Goal: Communication & Community: Answer question/provide support

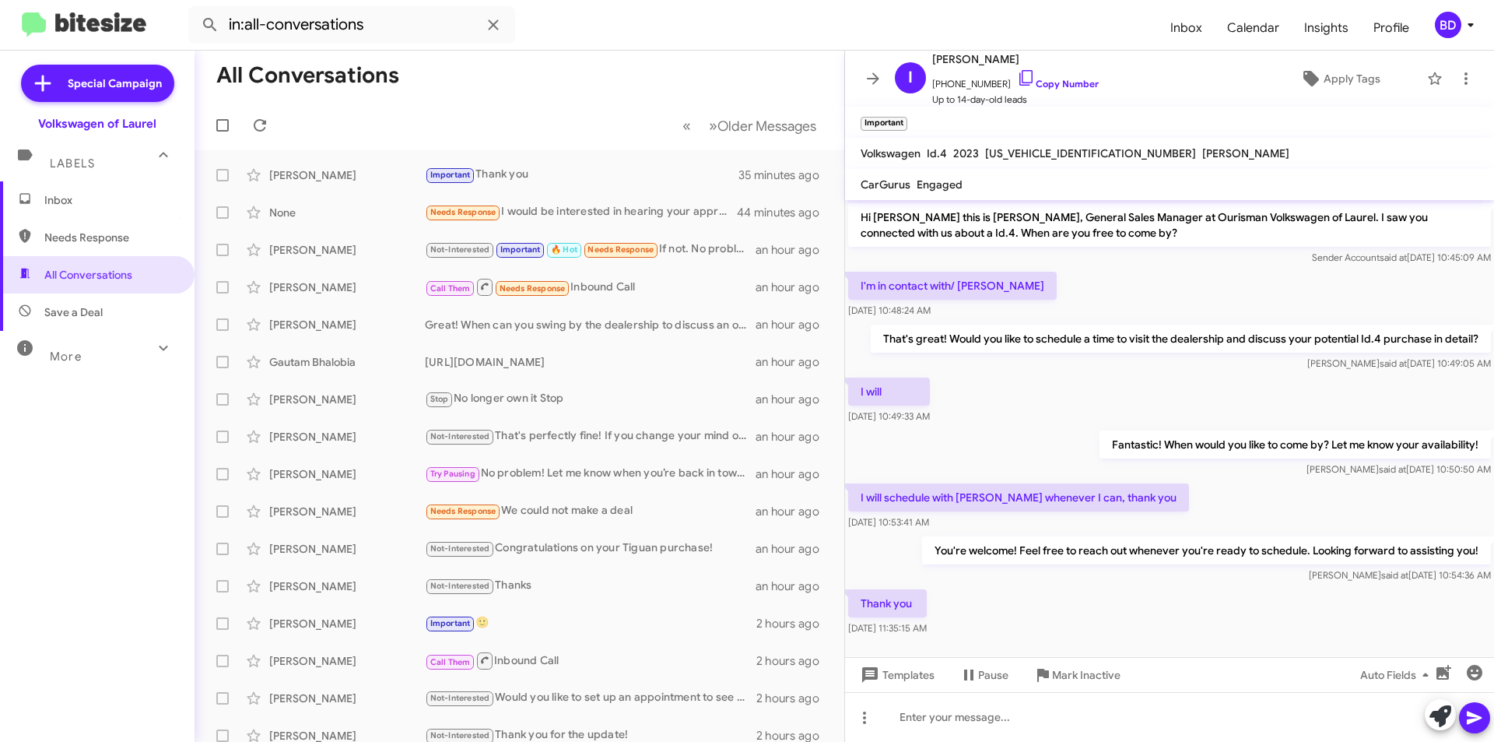
scroll to position [13, 0]
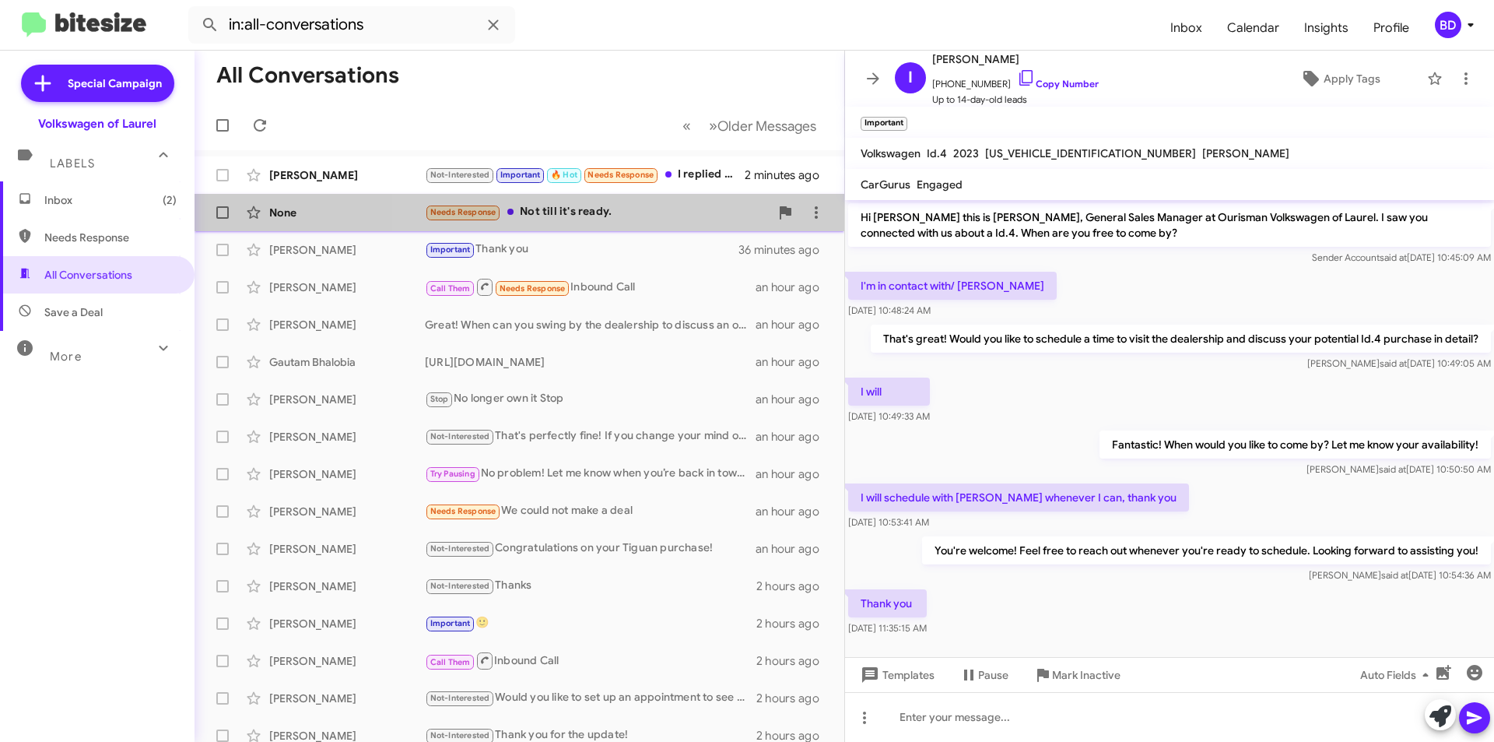
click at [615, 212] on div "Needs Response Not till it's ready." at bounding box center [597, 212] width 345 height 18
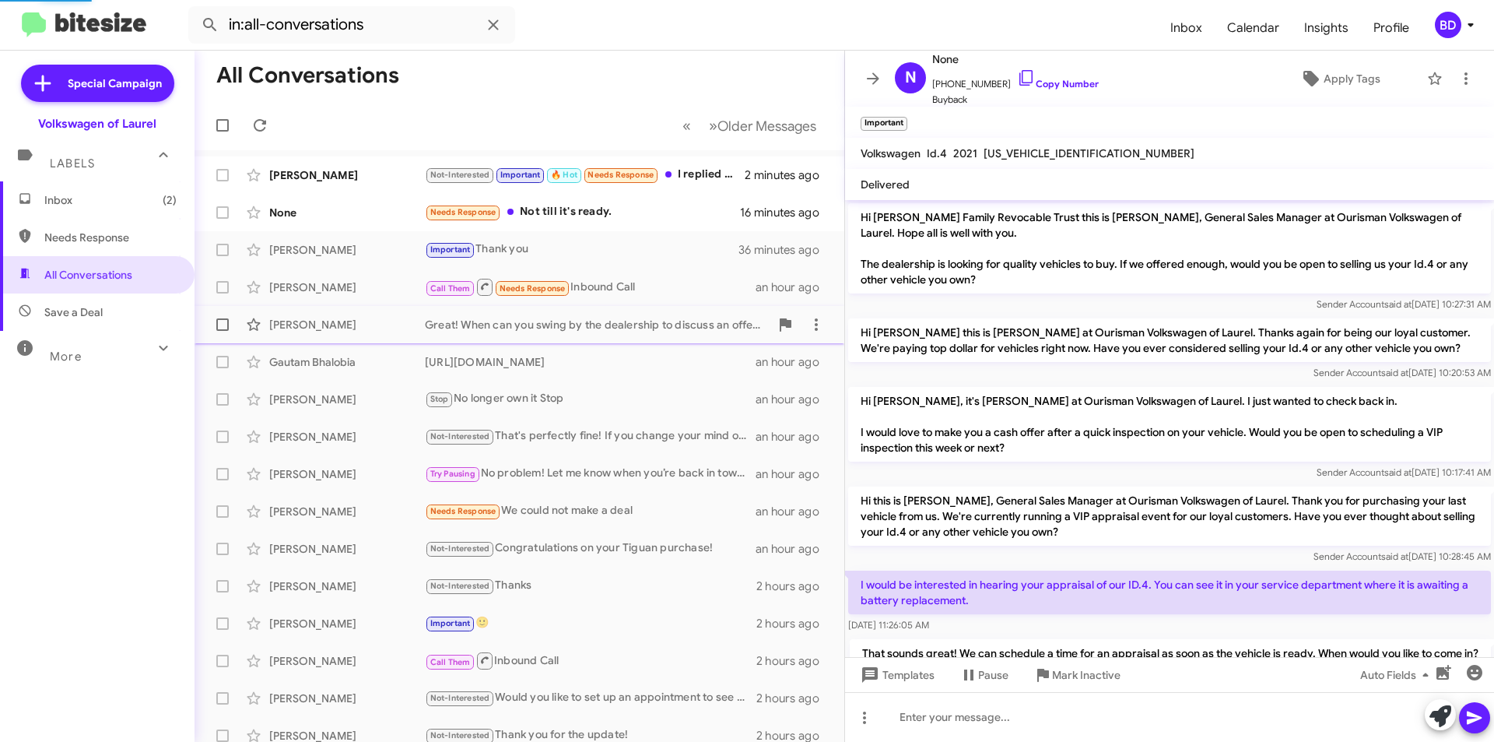
scroll to position [128, 0]
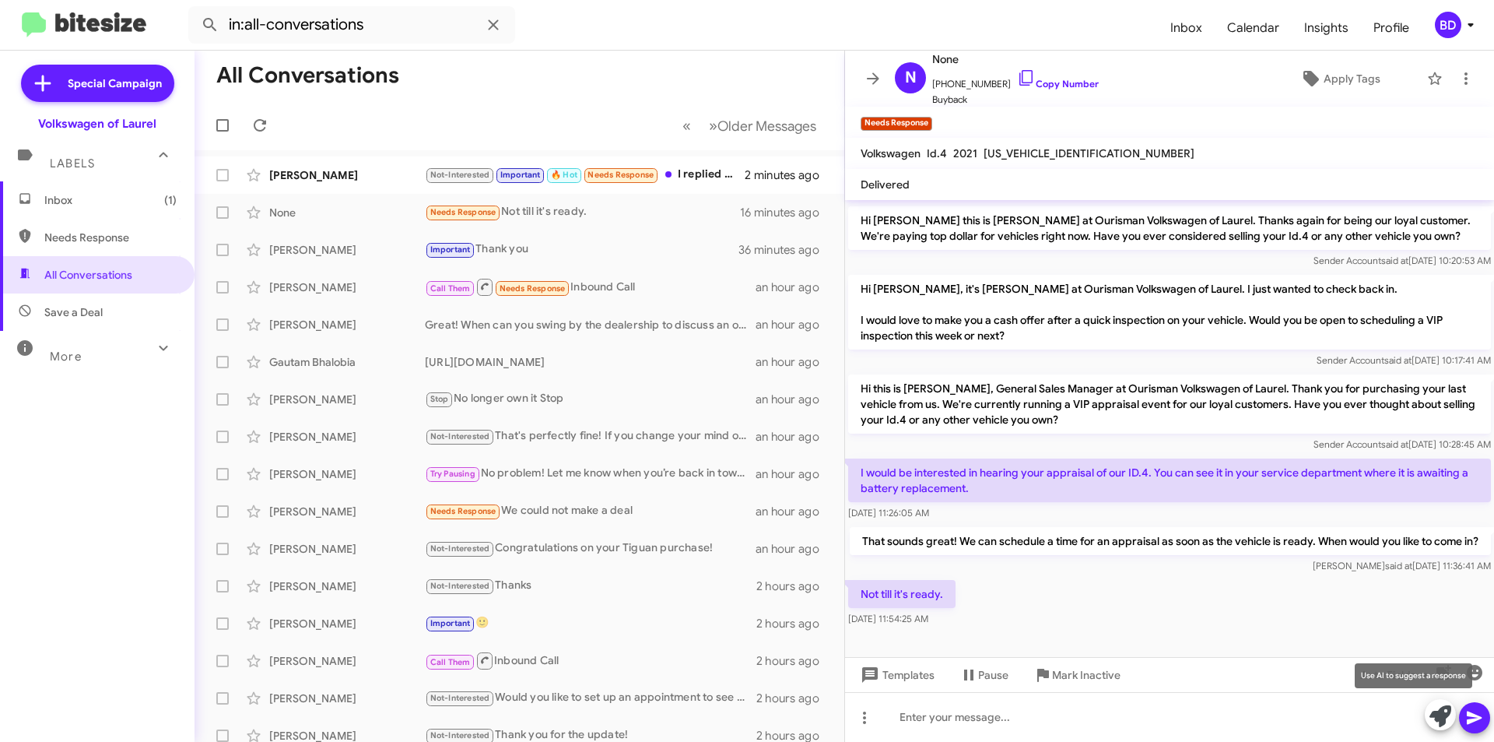
click at [1440, 711] on icon at bounding box center [1440, 716] width 22 height 22
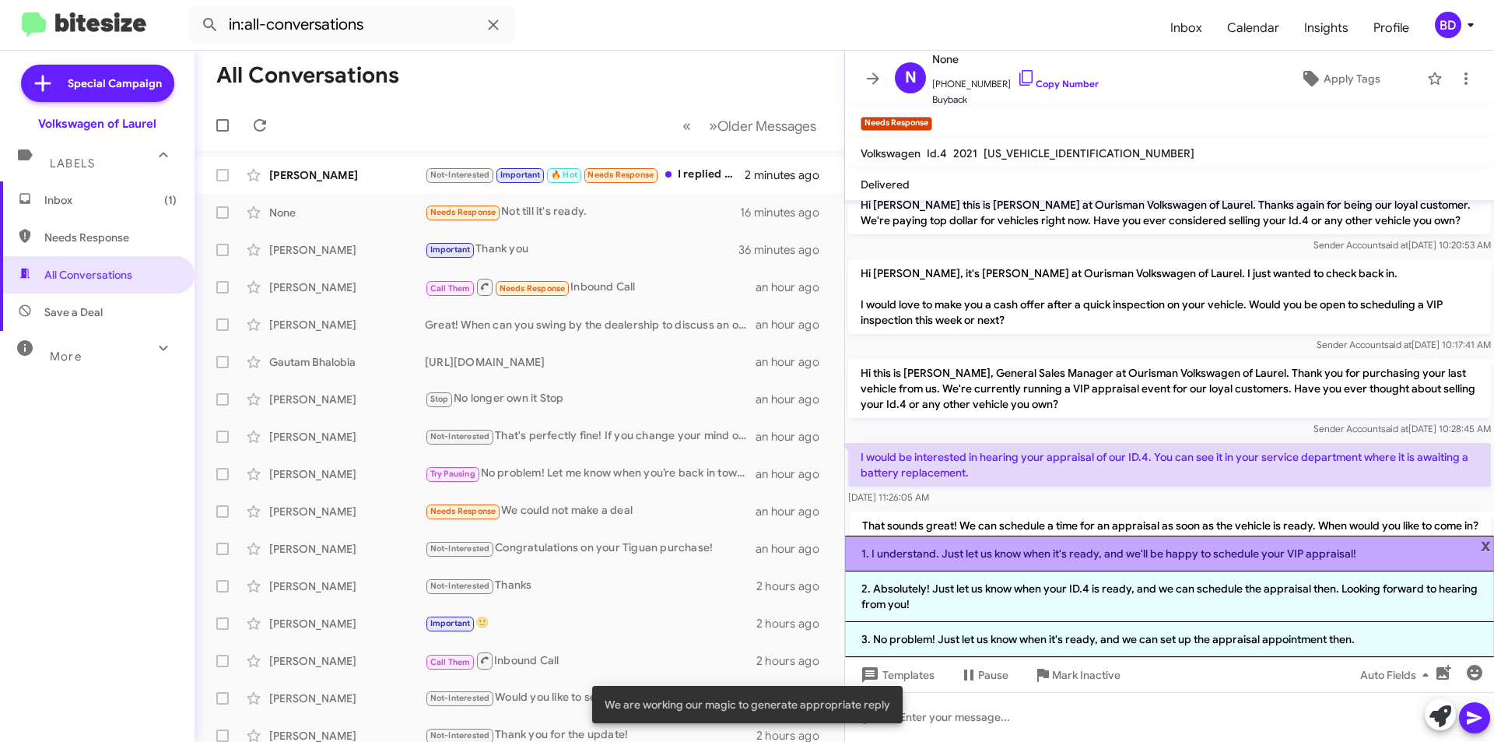
click at [1060, 554] on li "1. I understand. Just let us know when it's ready, and we'll be happy to schedu…" at bounding box center [1169, 553] width 649 height 36
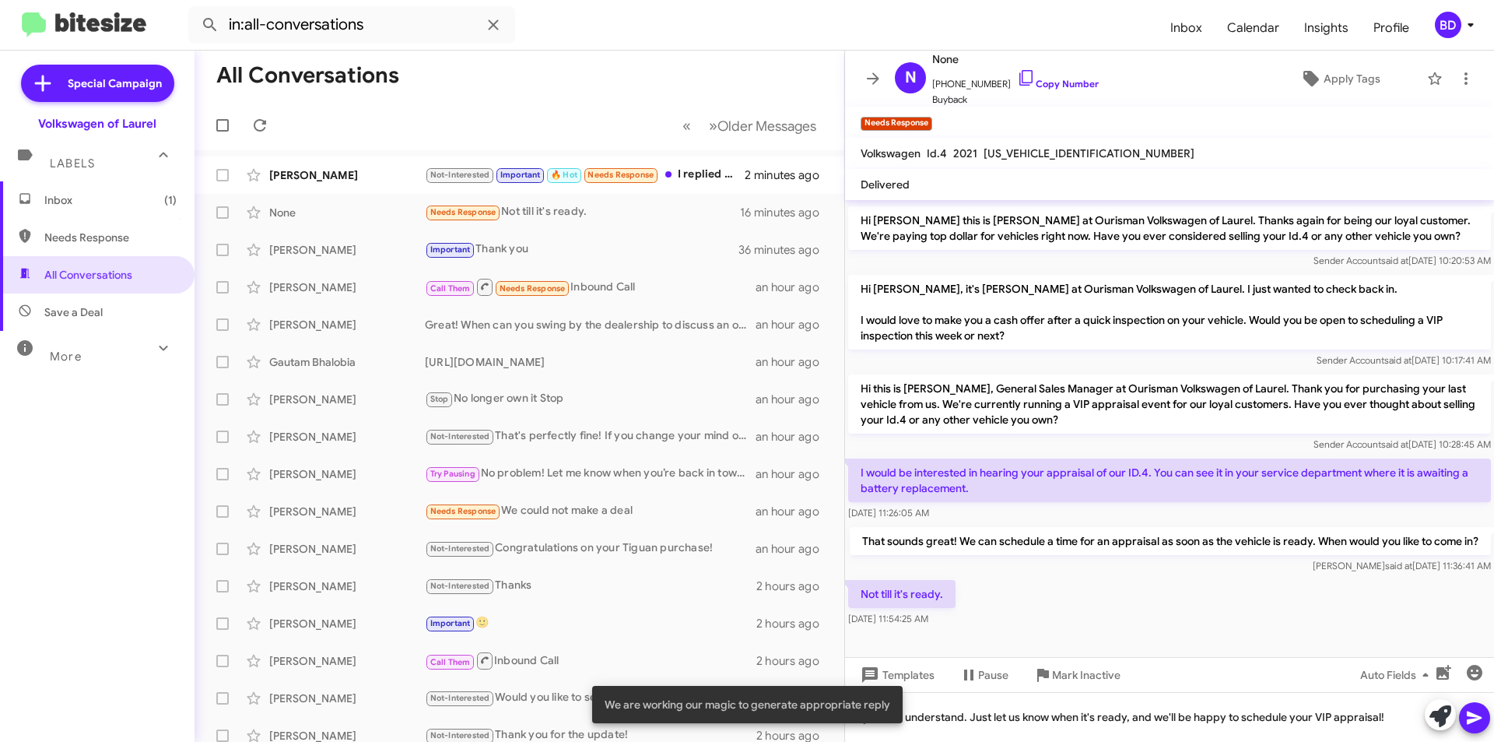
click at [1484, 714] on button at bounding box center [1474, 717] width 31 height 31
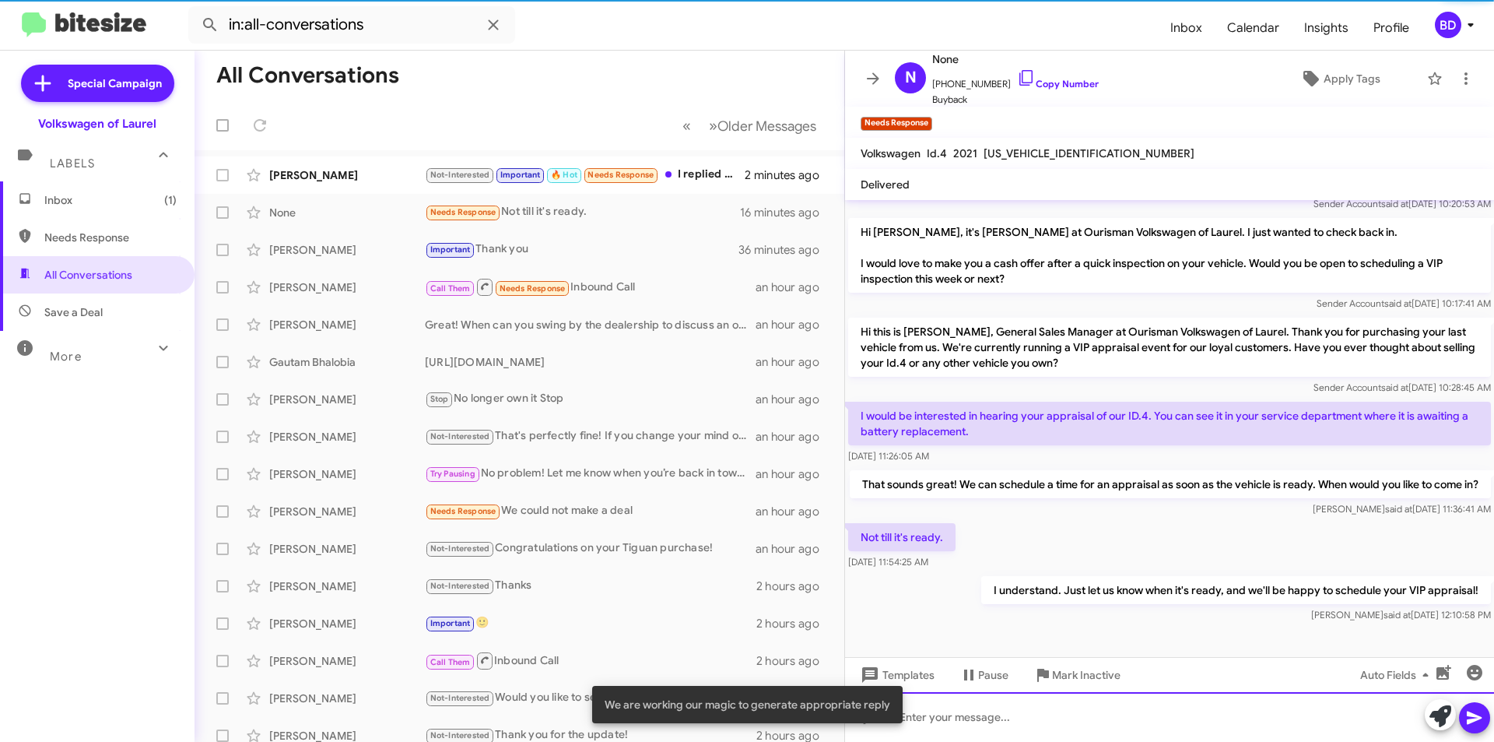
scroll to position [184, 0]
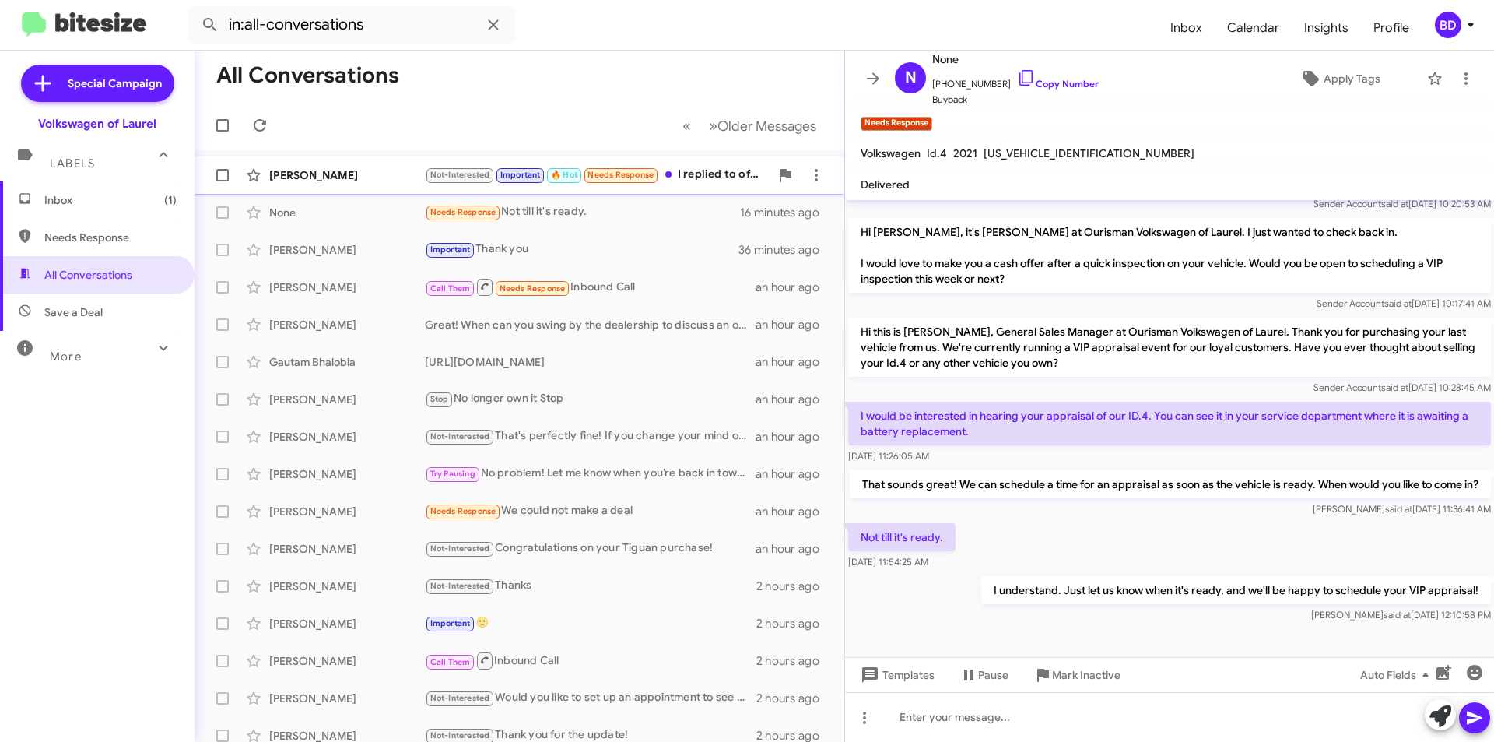
click at [693, 174] on div "Not-Interested Important 🔥 Hot Needs Response I replied to offer." at bounding box center [597, 175] width 345 height 18
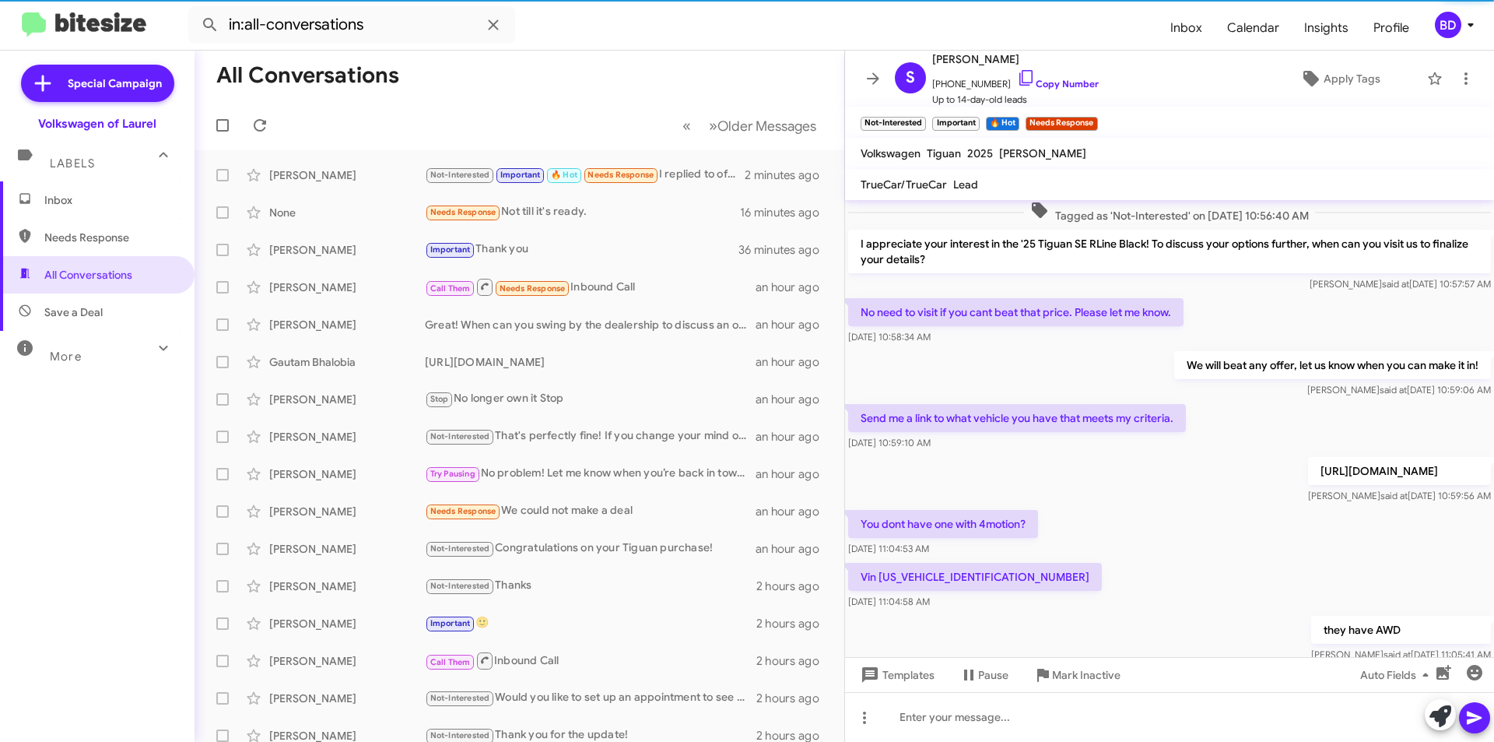
scroll to position [935, 0]
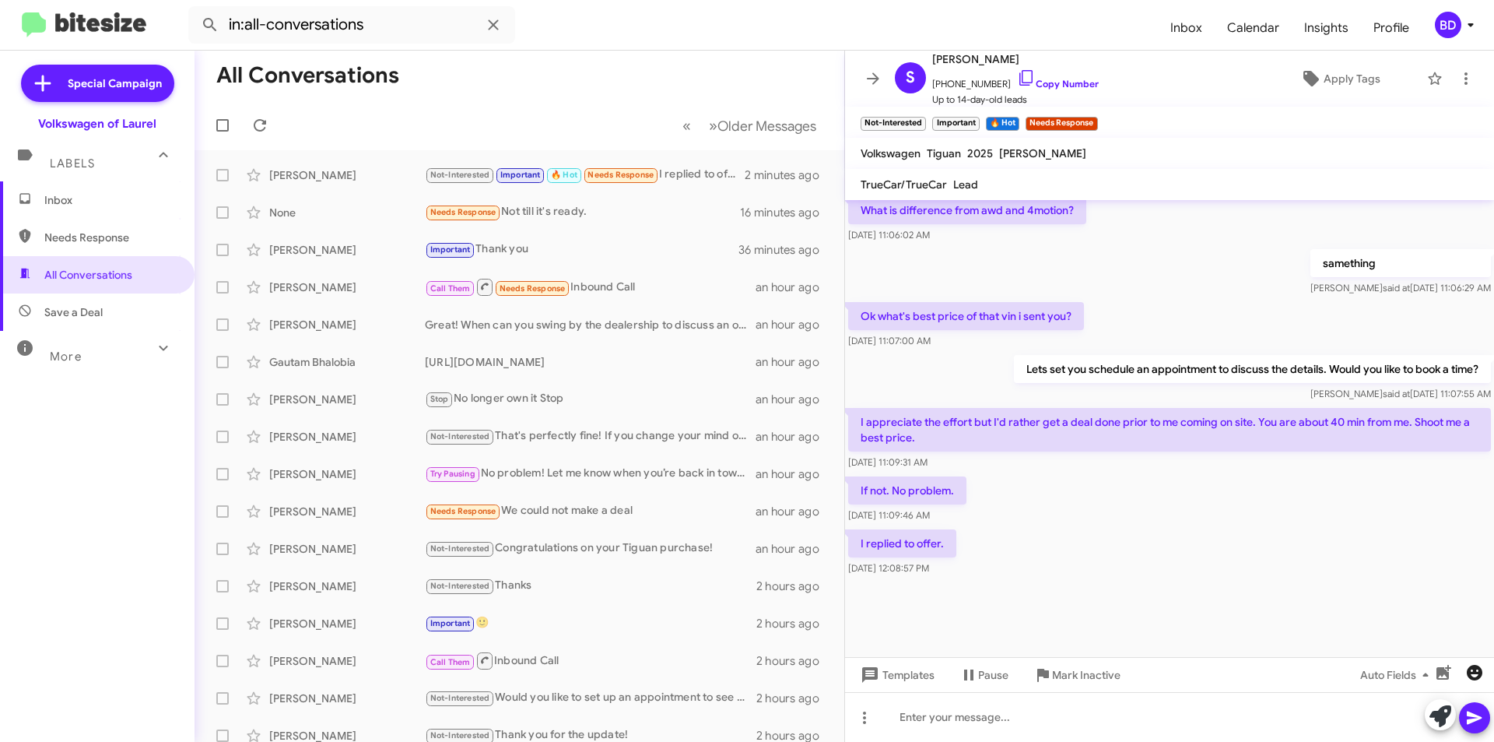
click at [1477, 675] on icon "button" at bounding box center [1474, 672] width 19 height 19
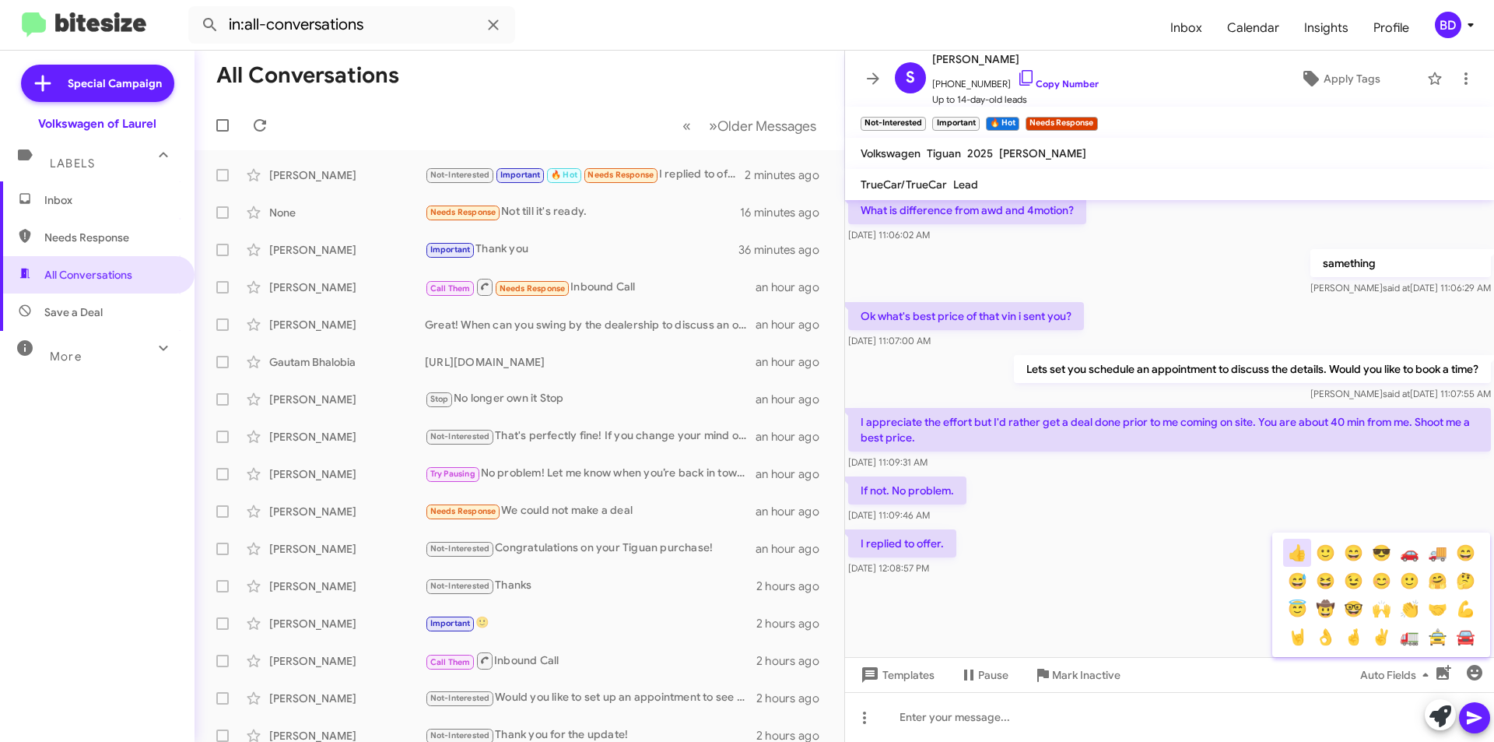
click at [1299, 555] on button "👍" at bounding box center [1297, 552] width 28 height 28
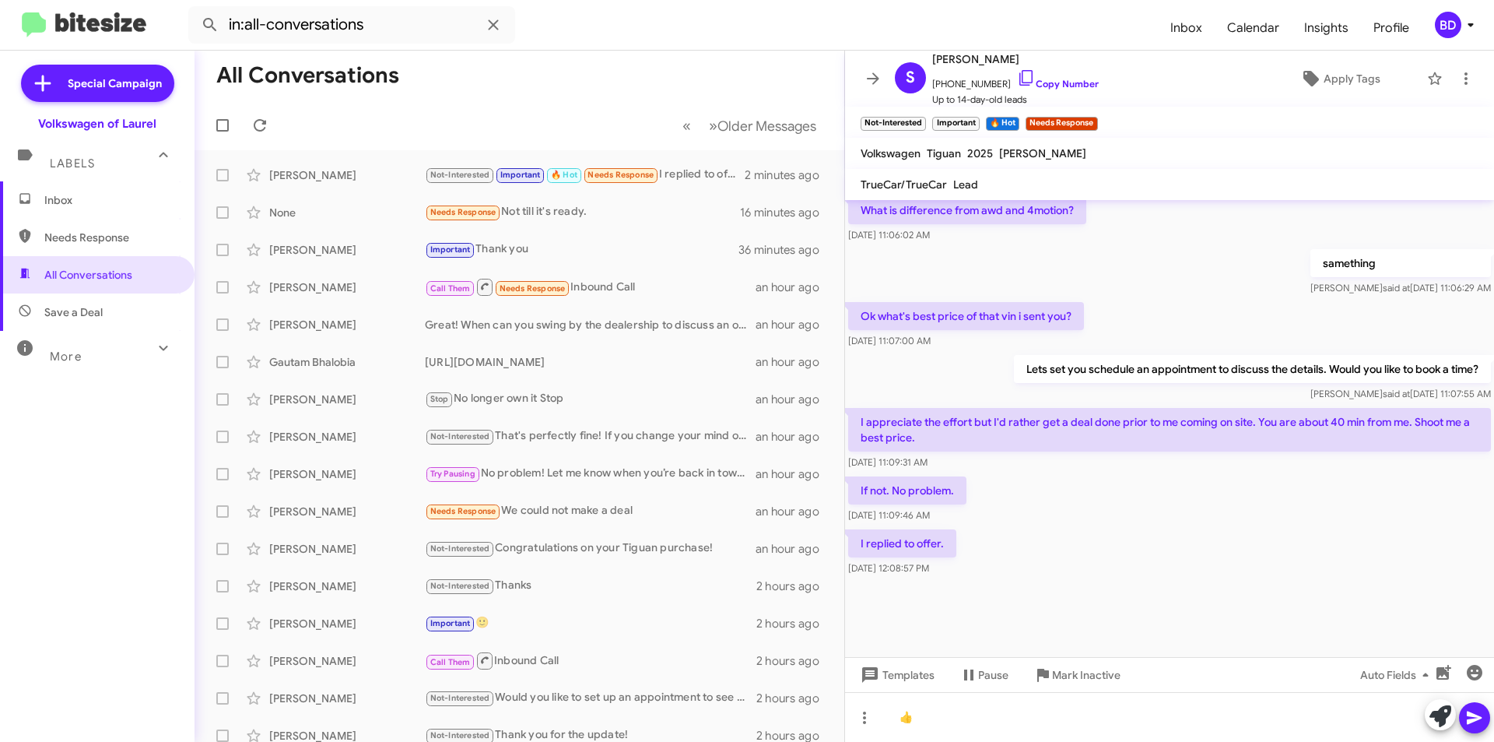
click at [1471, 716] on icon at bounding box center [1474, 717] width 15 height 13
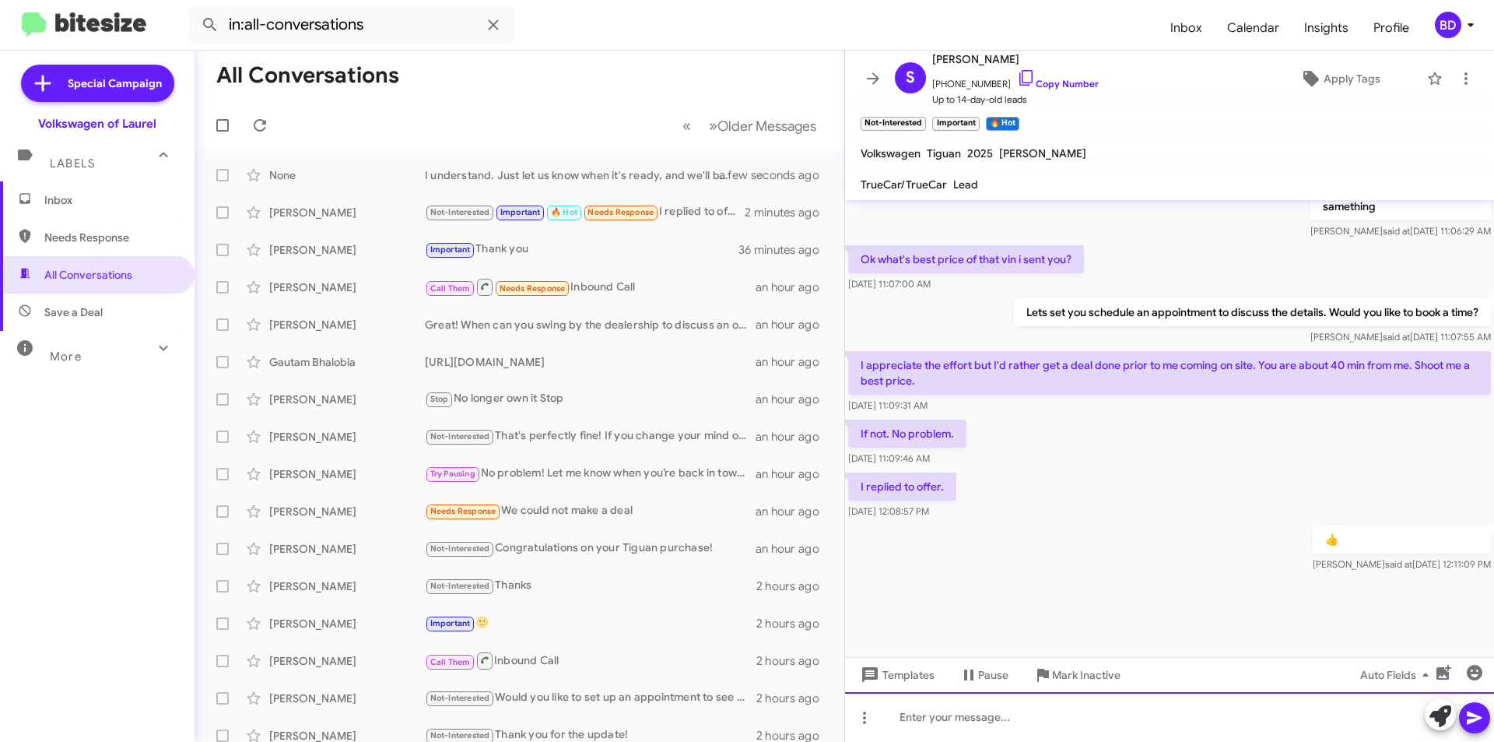
scroll to position [992, 0]
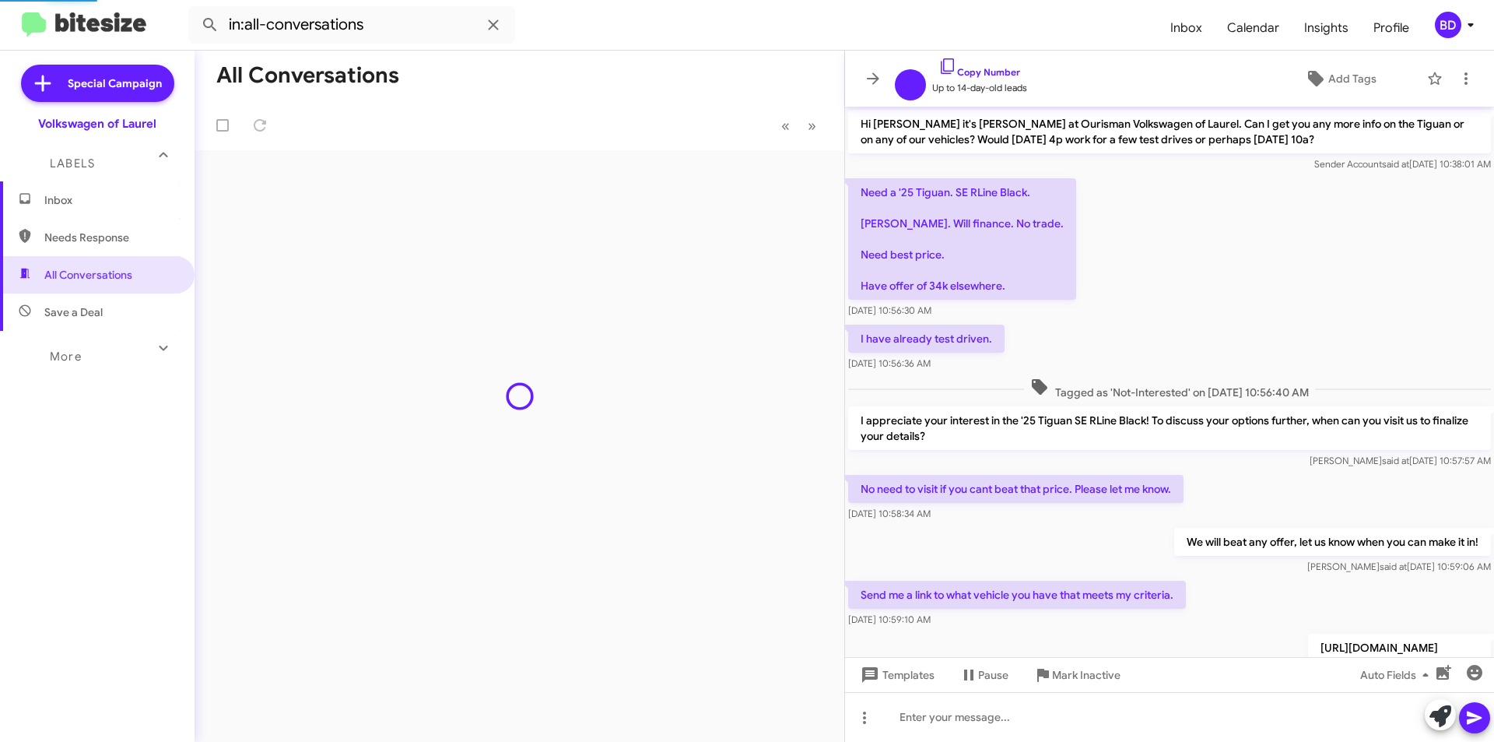
scroll to position [733, 0]
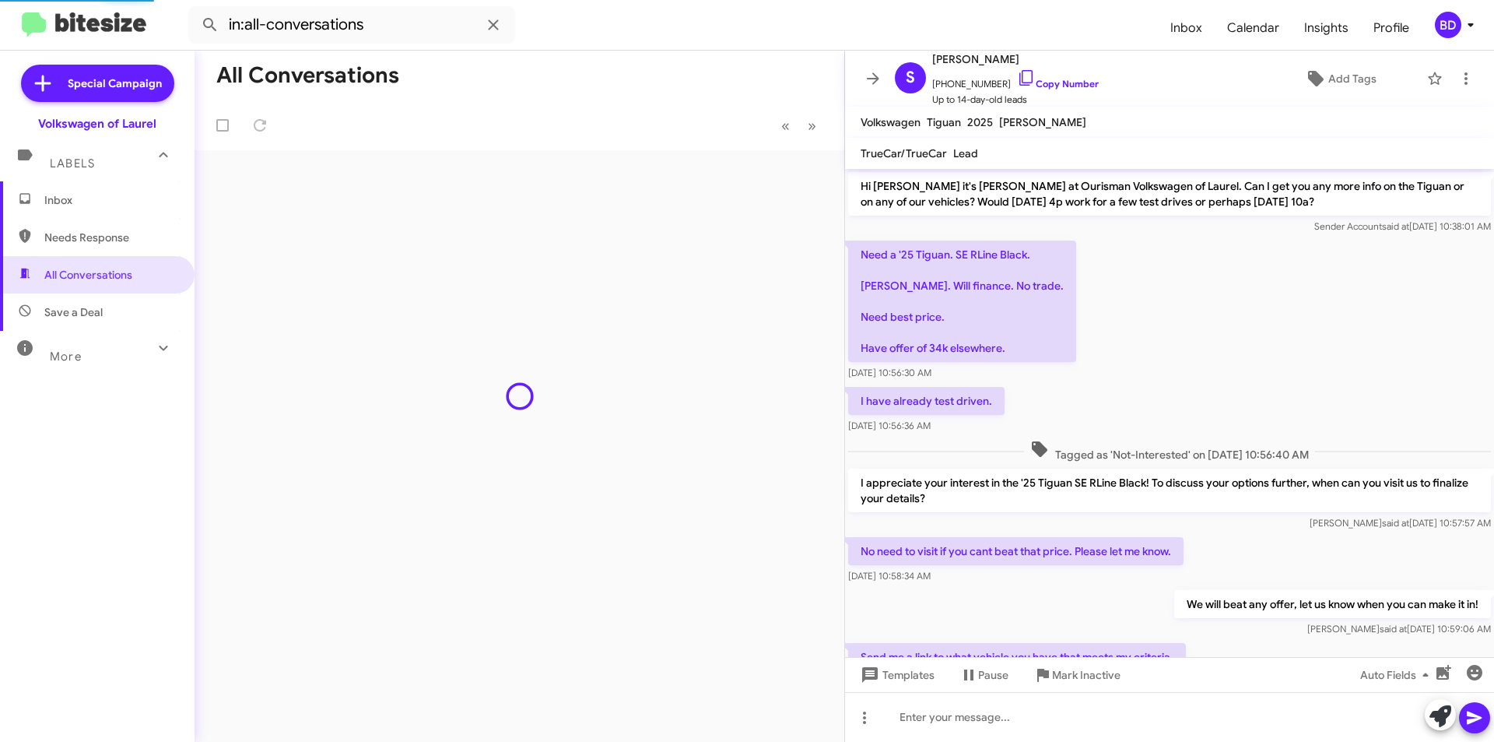
scroll to position [795, 0]
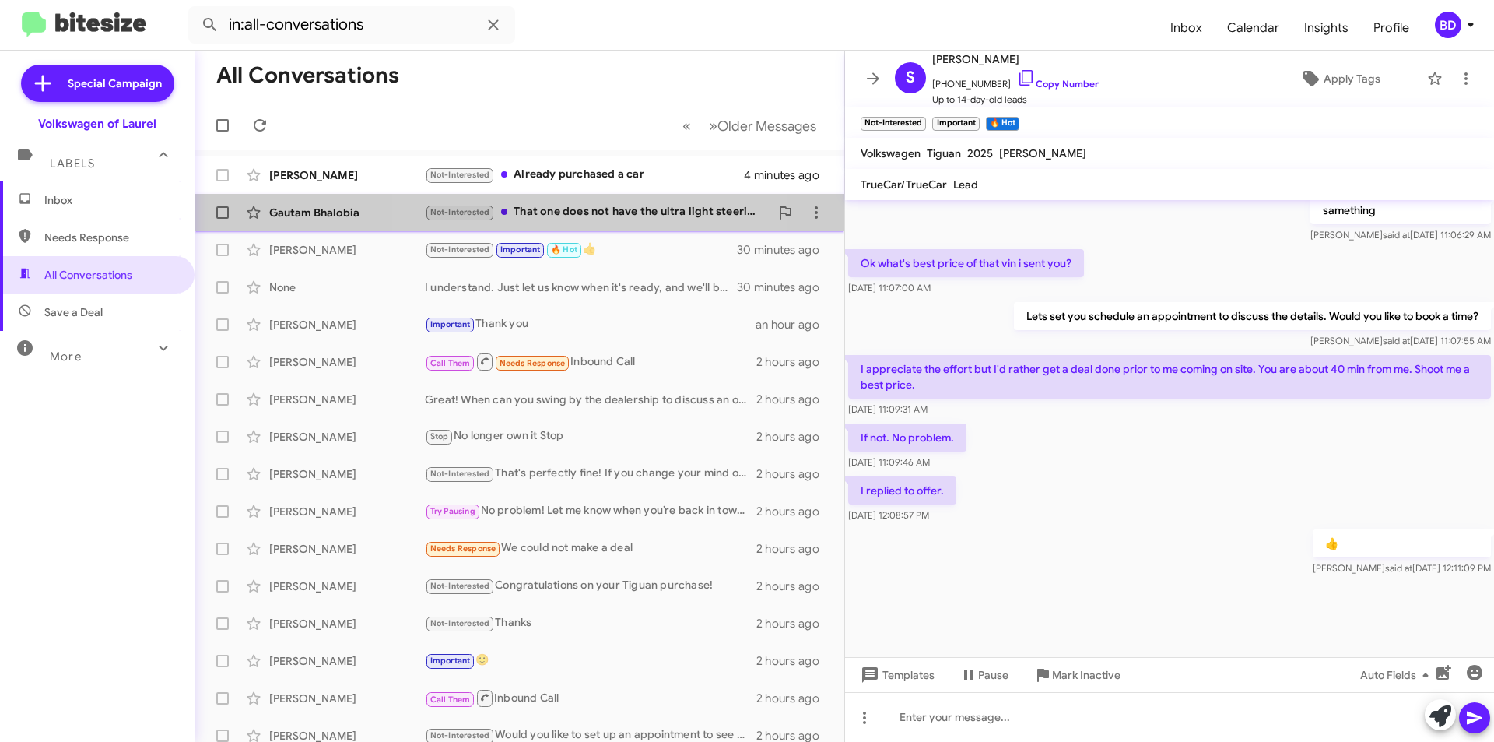
click at [570, 209] on div "Not-Interested That one does not have the ultra light steering. Already tested …" at bounding box center [597, 212] width 345 height 18
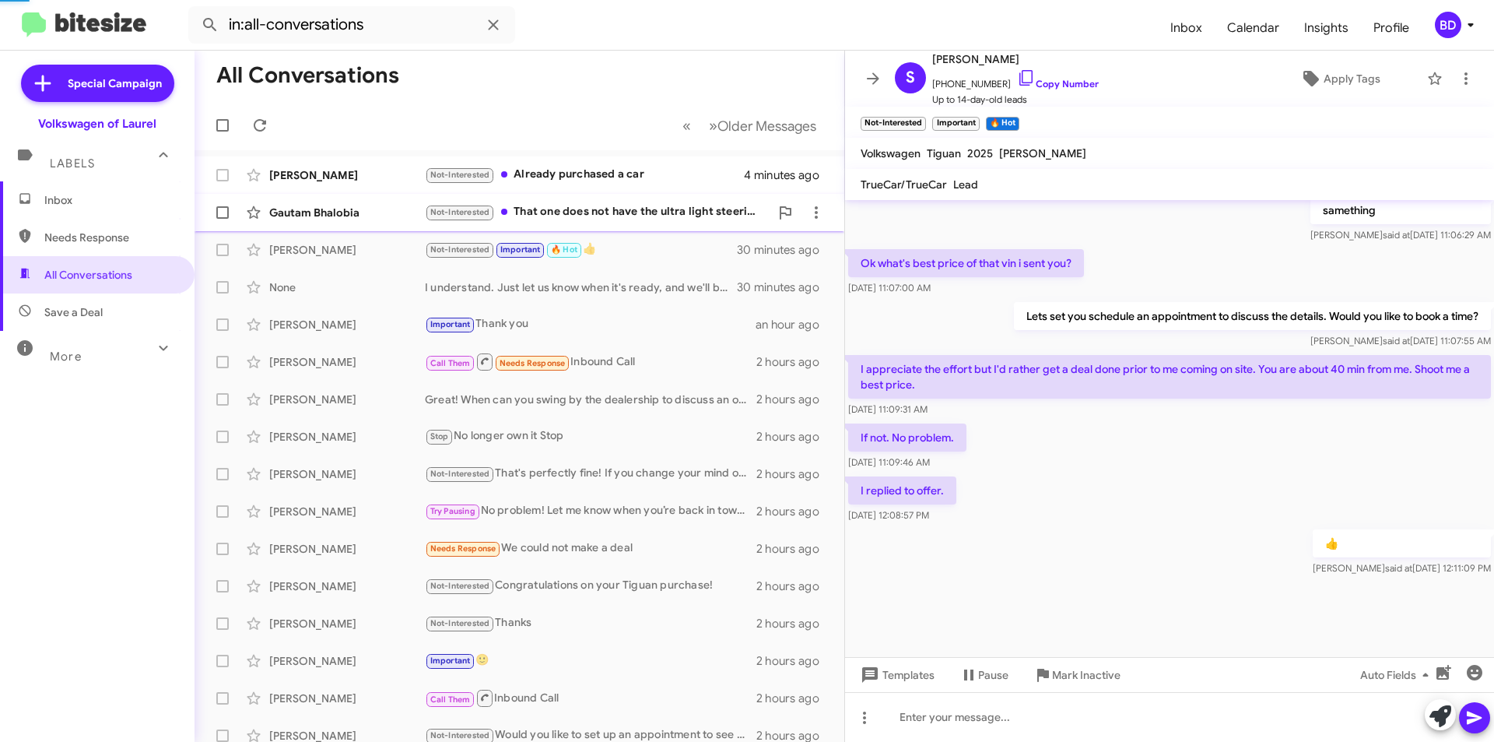
scroll to position [57, 0]
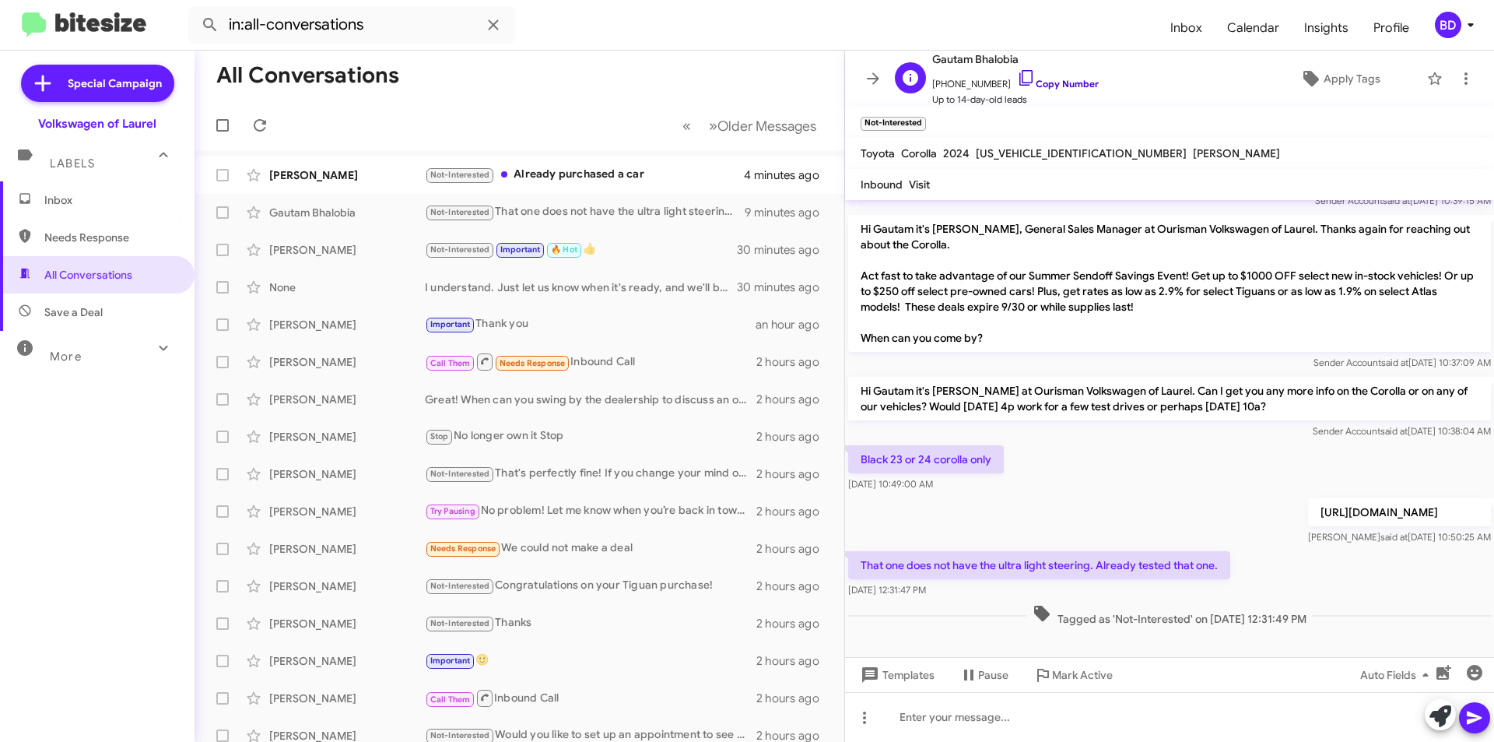
click at [1056, 79] on link "Copy Number" at bounding box center [1058, 84] width 82 height 12
click at [1480, 676] on span "button" at bounding box center [1474, 672] width 31 height 19
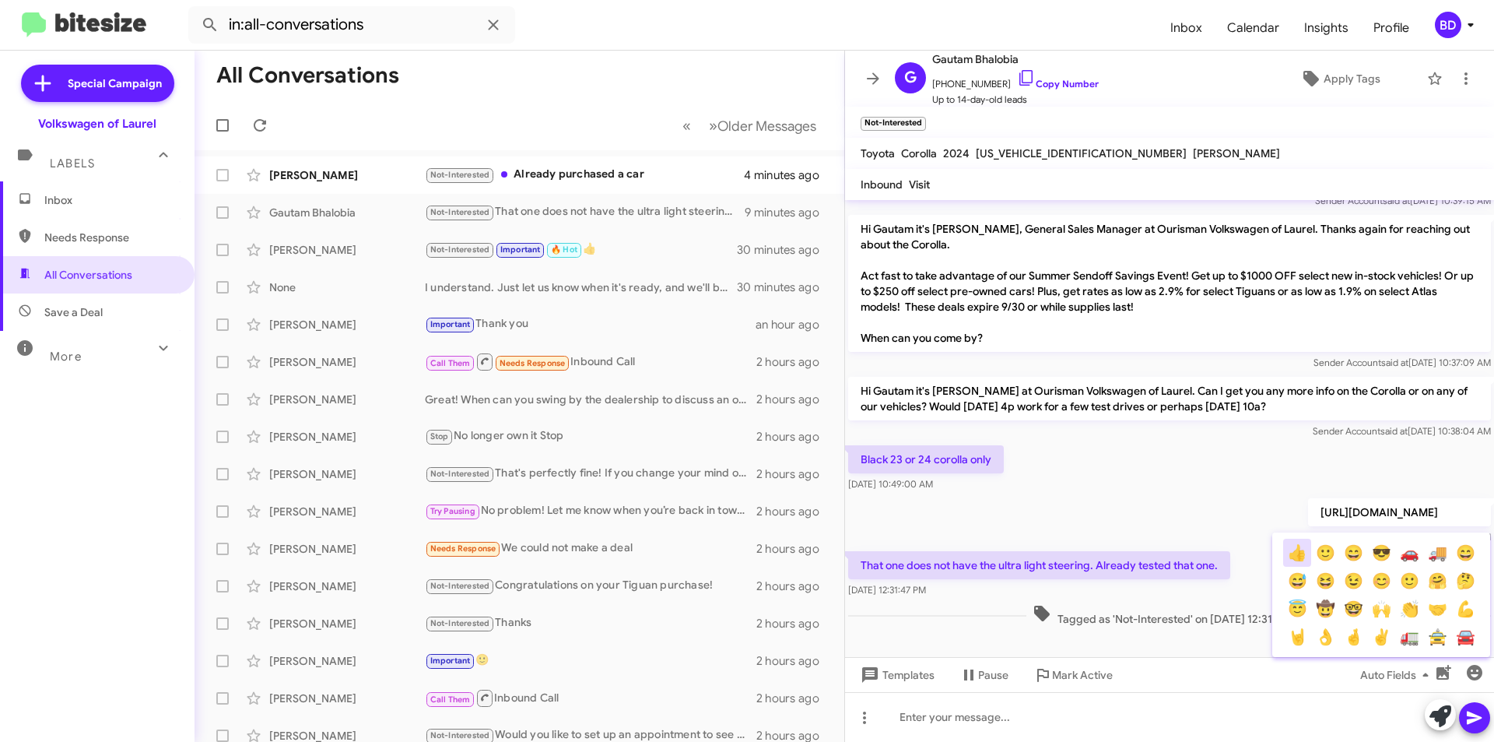
click at [1301, 552] on button "👍" at bounding box center [1297, 552] width 28 height 28
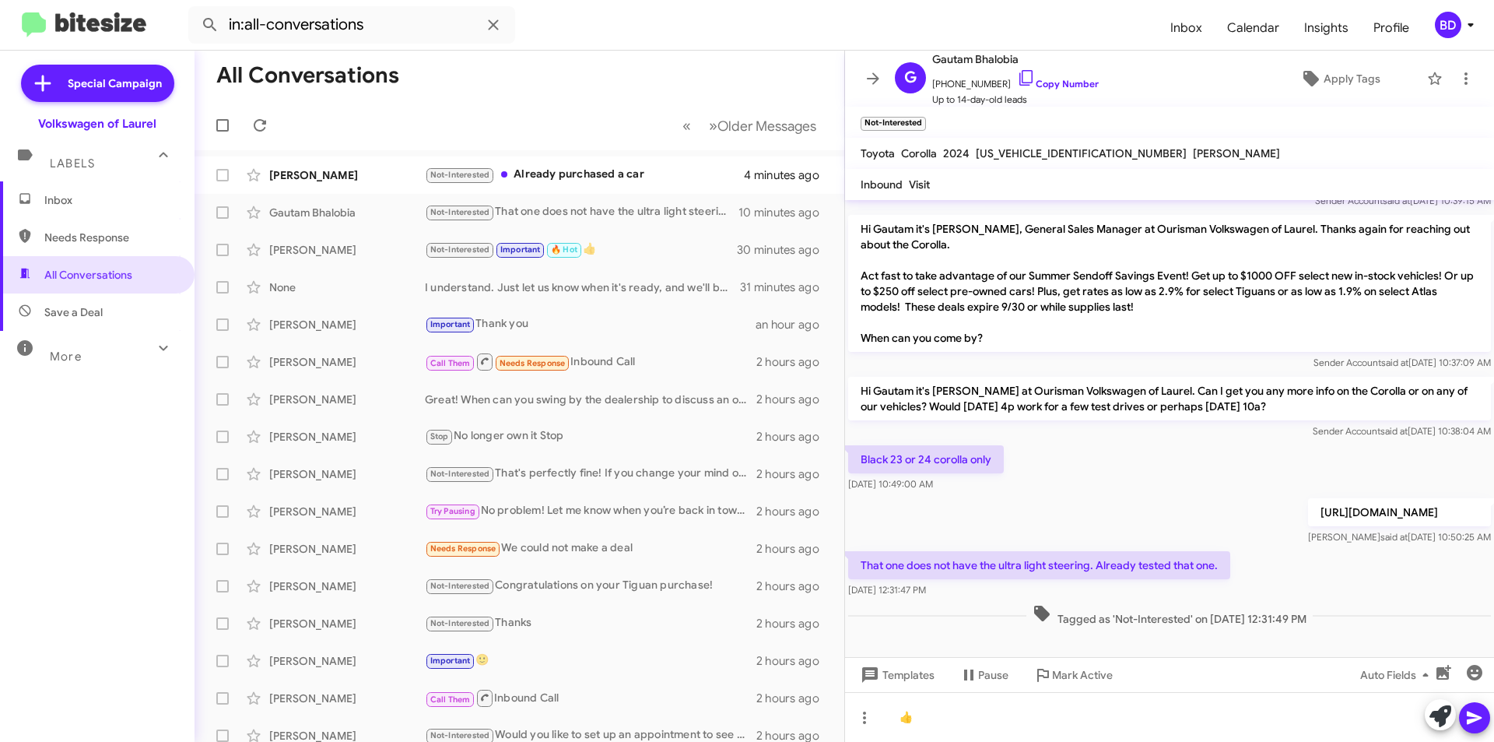
click at [1472, 718] on icon at bounding box center [1474, 717] width 19 height 19
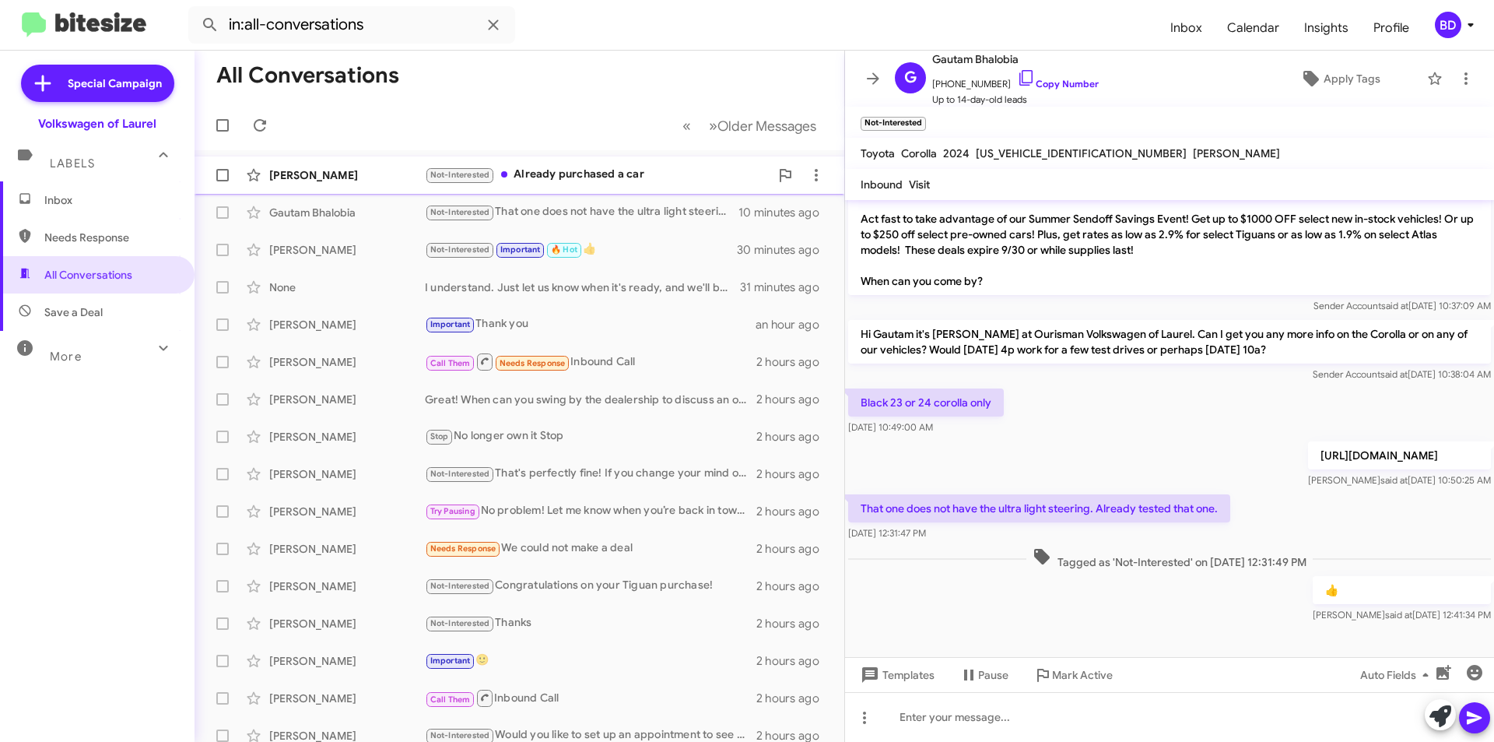
click at [591, 174] on div "Not-Interested Already purchased a car" at bounding box center [597, 175] width 345 height 18
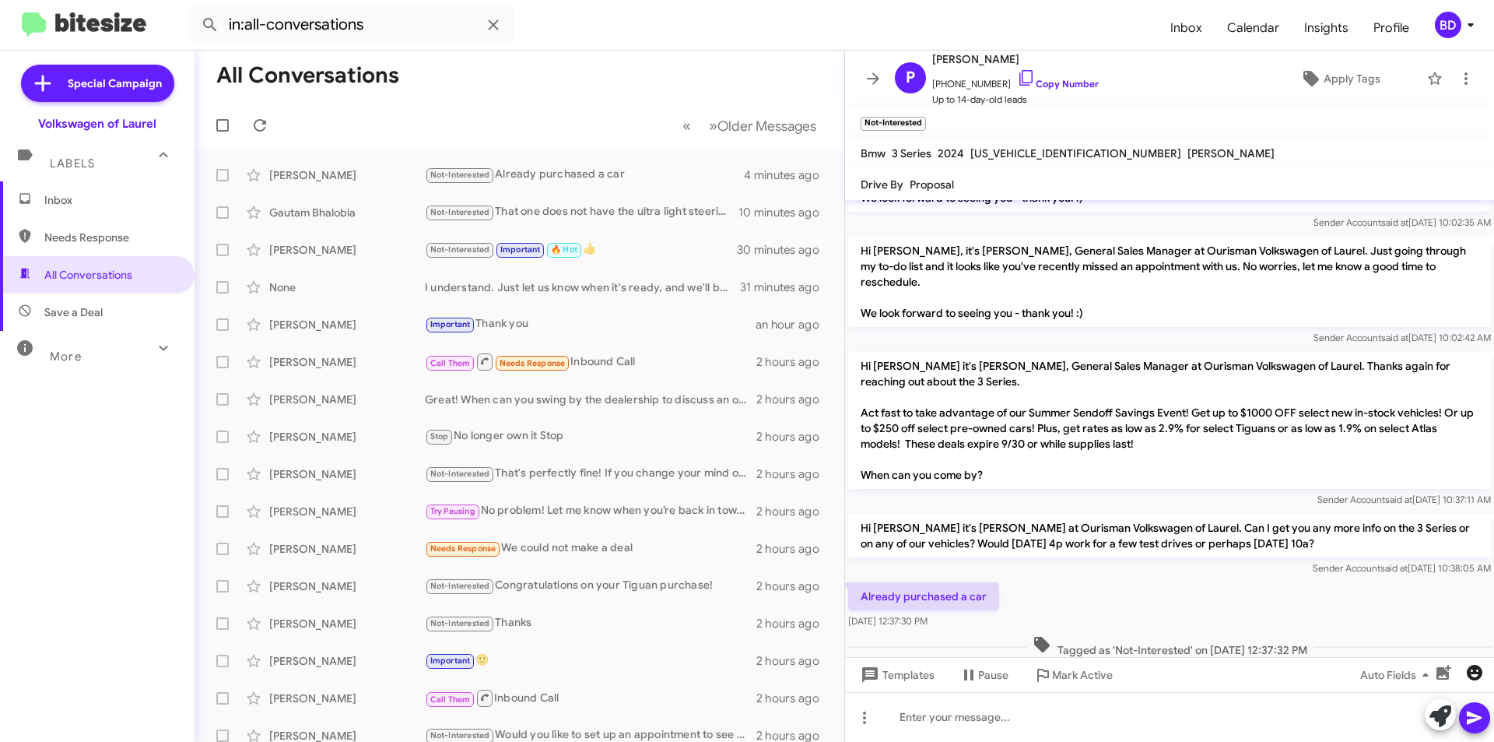
click at [1471, 672] on icon "button" at bounding box center [1475, 673] width 16 height 16
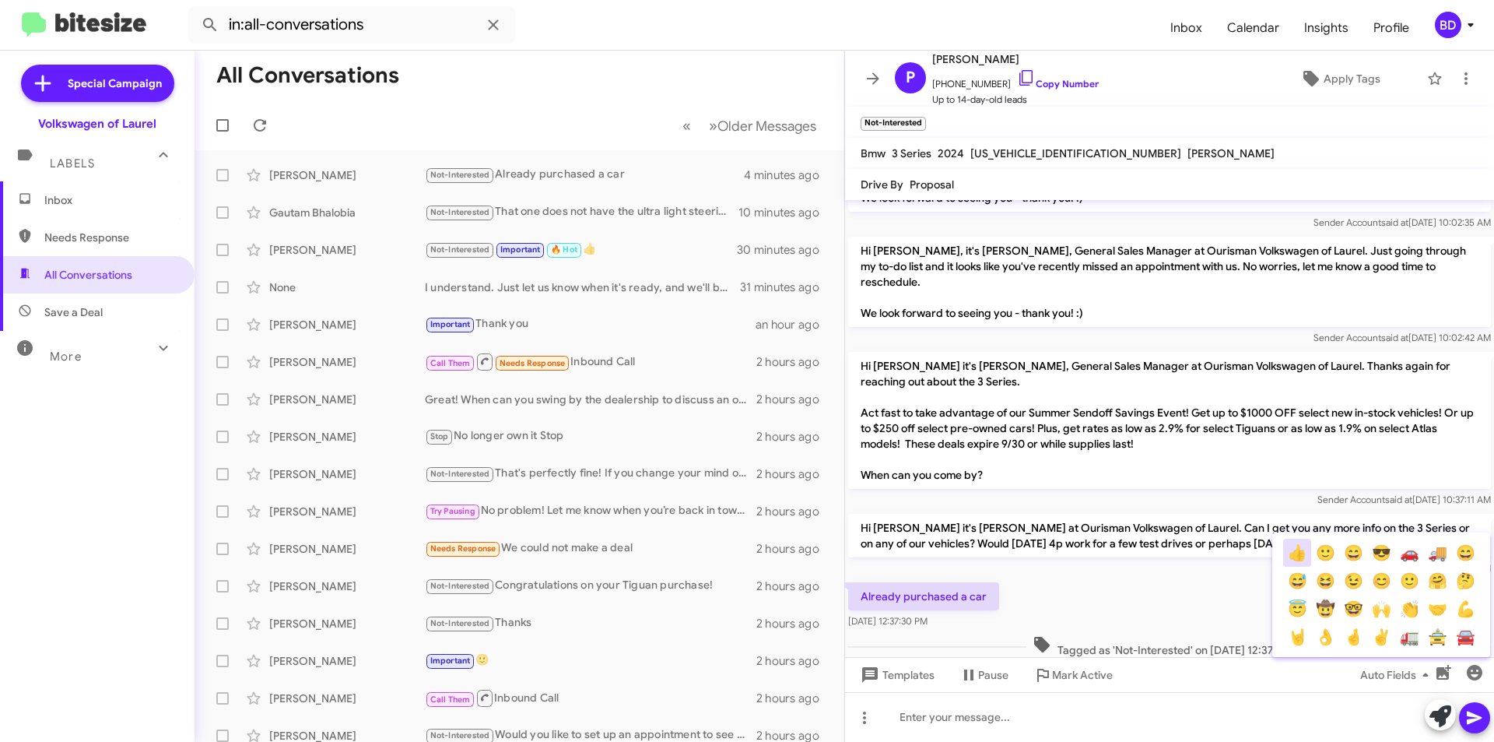
click at [1298, 550] on button "👍" at bounding box center [1297, 552] width 28 height 28
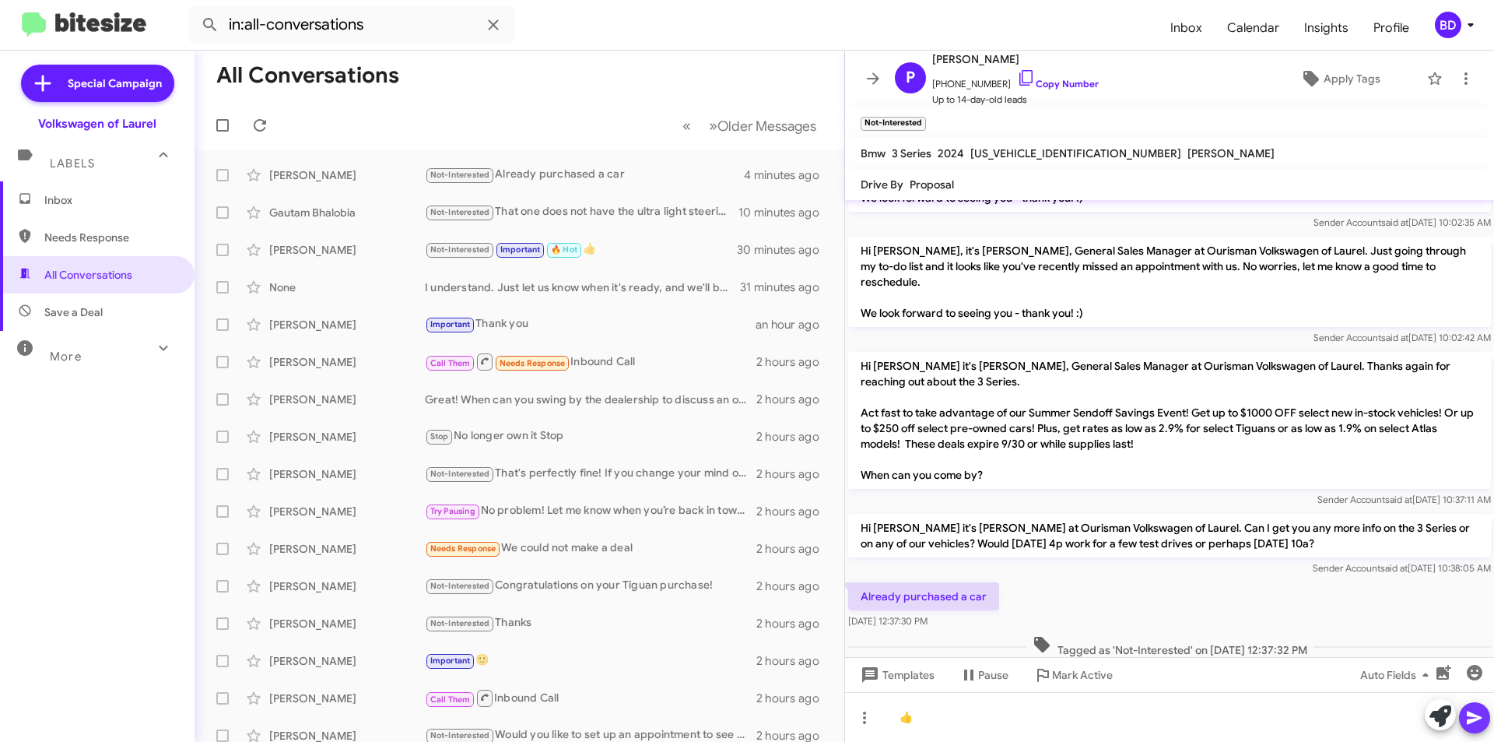
click at [1480, 713] on icon at bounding box center [1474, 717] width 19 height 19
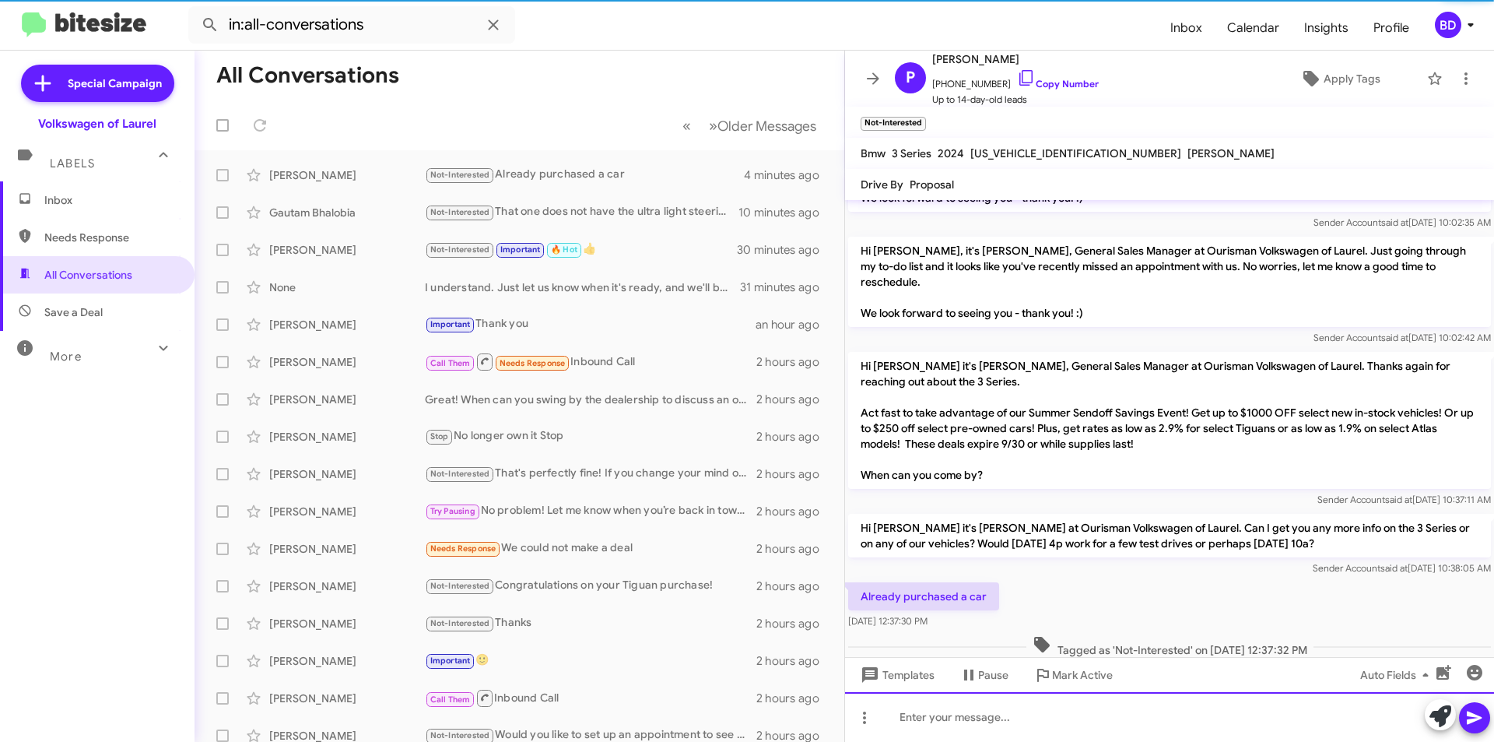
scroll to position [0, 0]
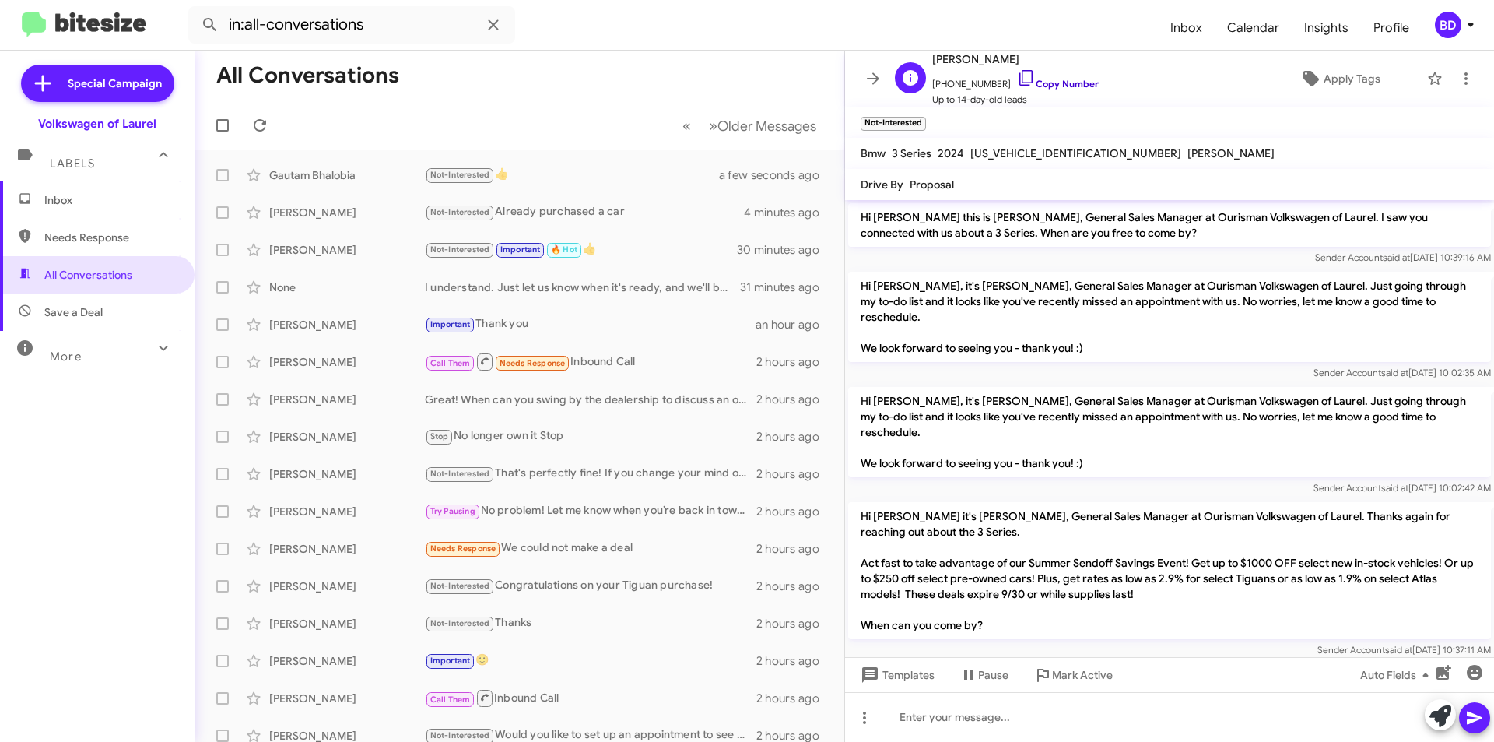
click at [1057, 81] on link "Copy Number" at bounding box center [1058, 84] width 82 height 12
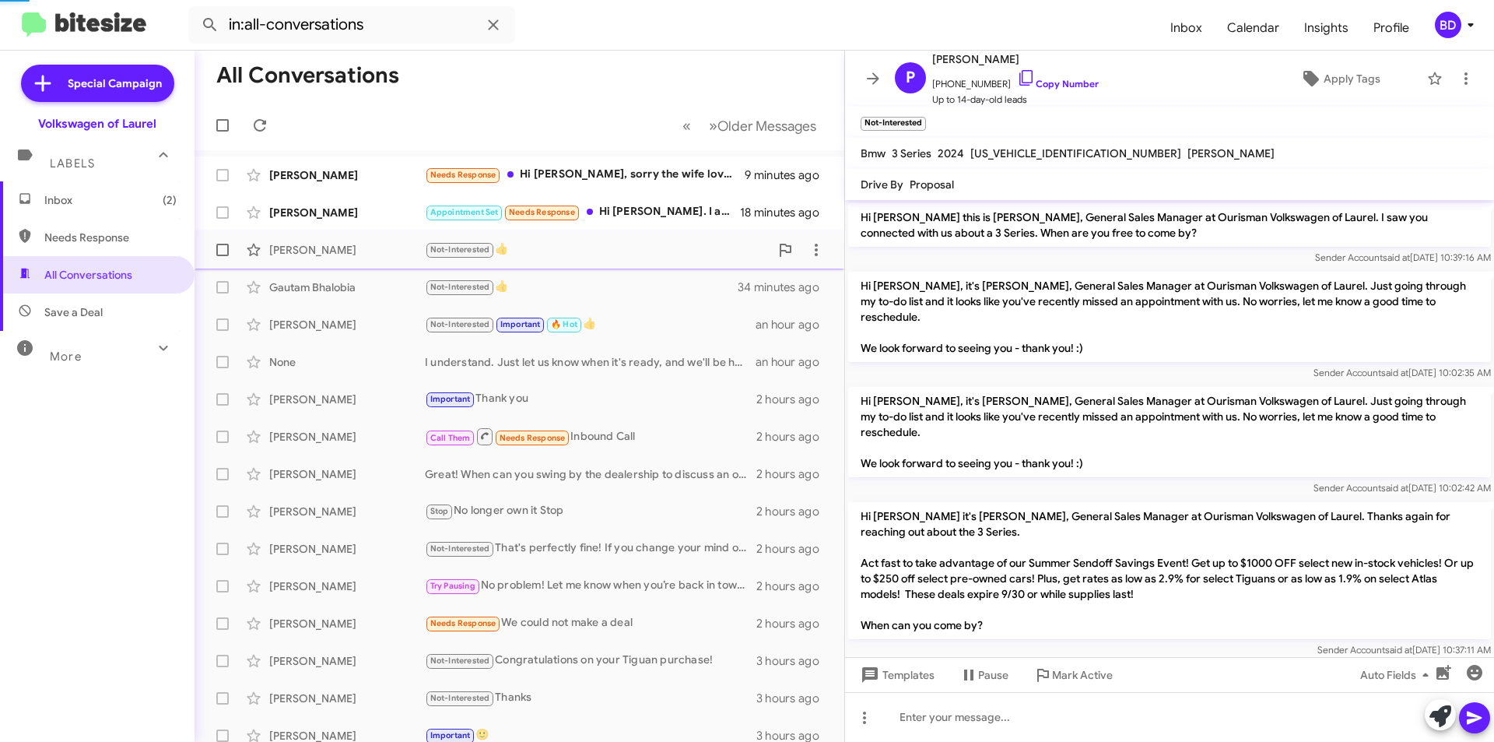
scroll to position [212, 0]
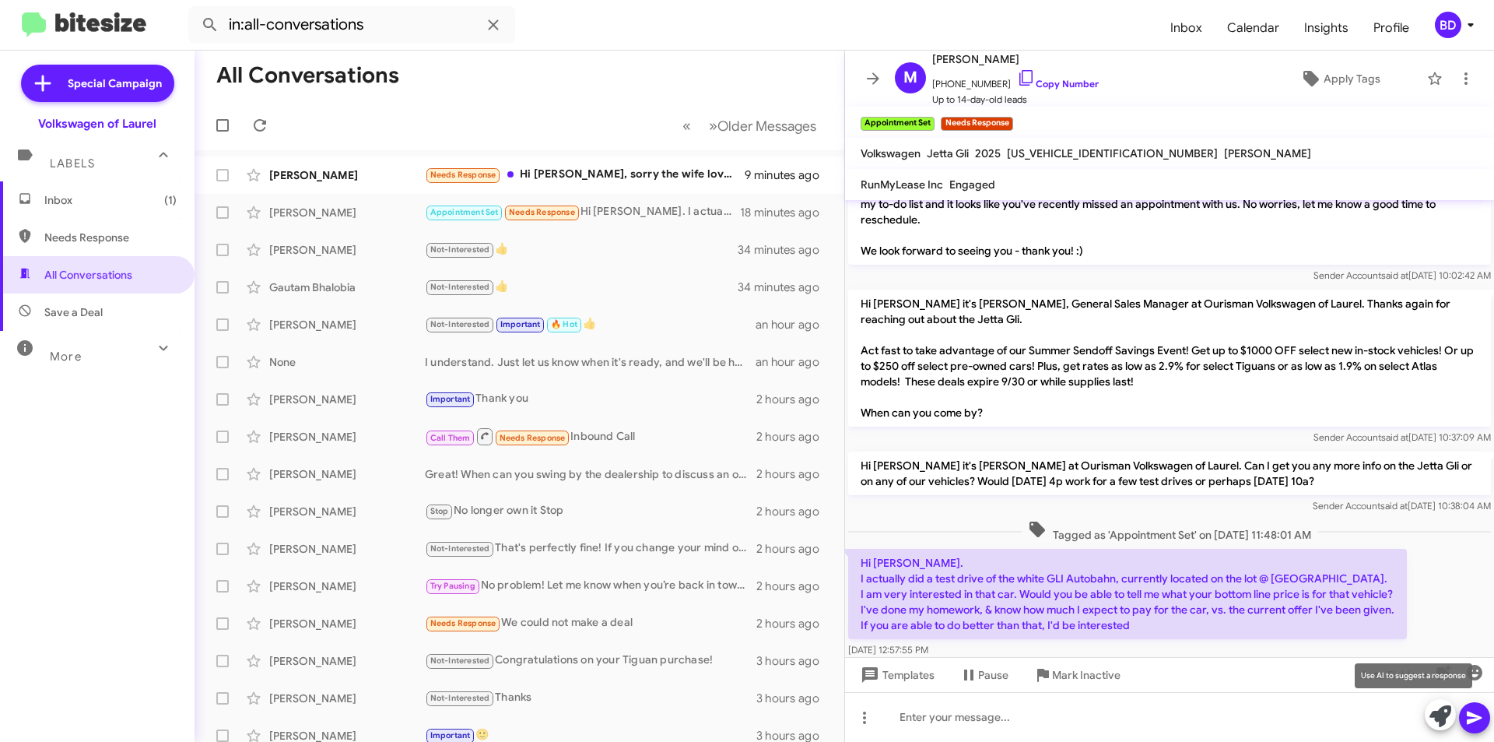
click at [1437, 714] on icon at bounding box center [1440, 716] width 22 height 22
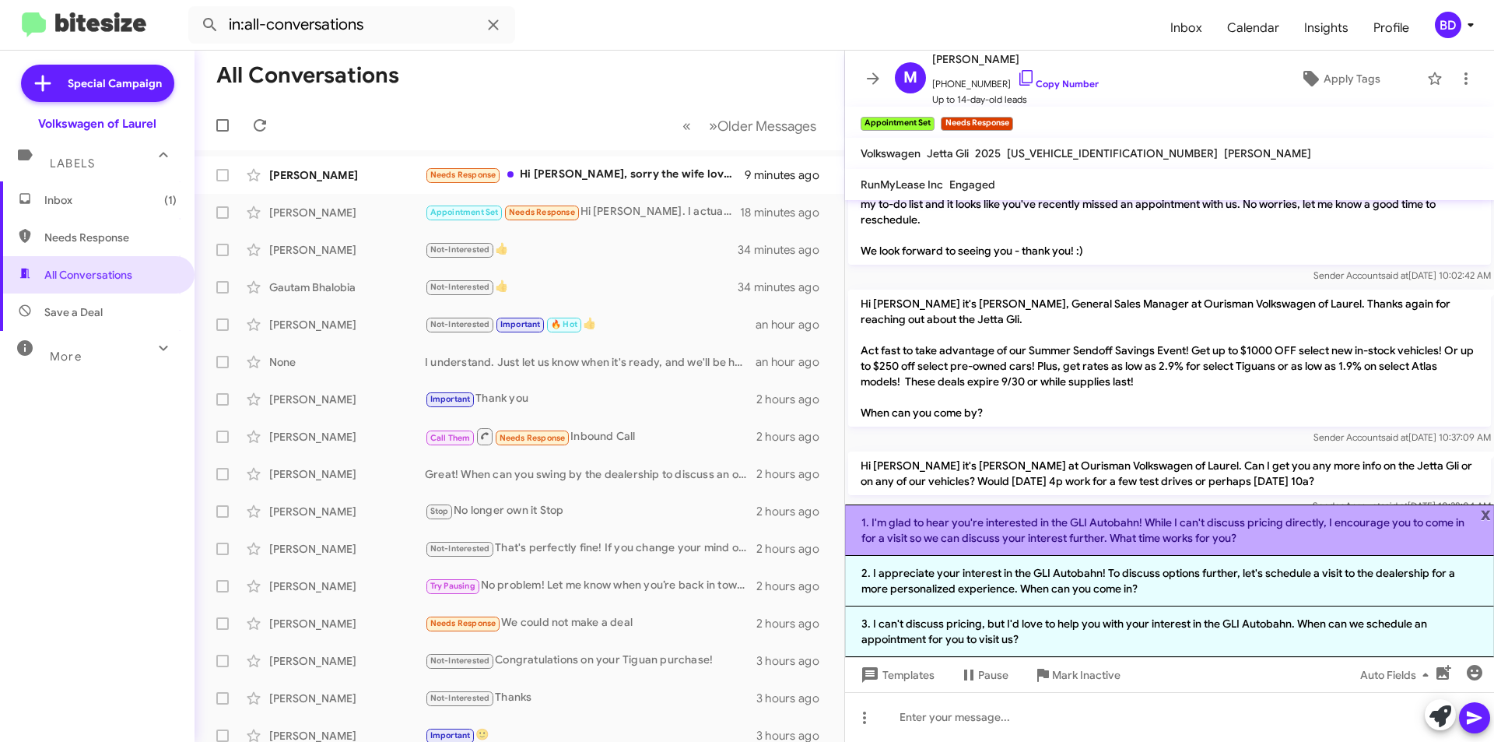
click at [1156, 532] on li "1. I'm glad to hear you're interested in the GLI Autobahn! While I can't discus…" at bounding box center [1169, 529] width 649 height 51
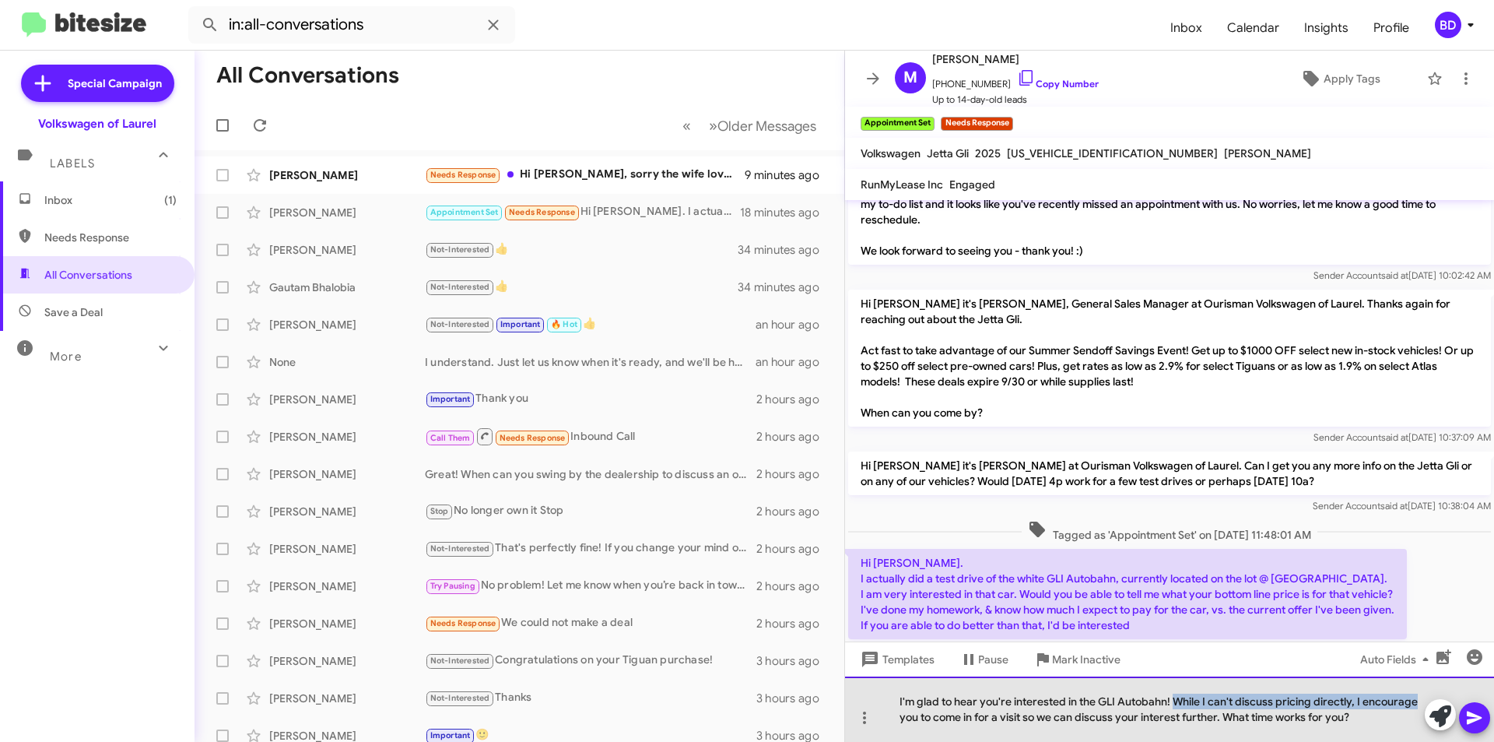
drag, startPoint x: 1173, startPoint y: 699, endPoint x: 1417, endPoint y: 700, distance: 244.3
click at [1417, 700] on div "I'm glad to hear you're interested in the GLI Autobahn! While I can't discuss p…" at bounding box center [1169, 708] width 649 height 65
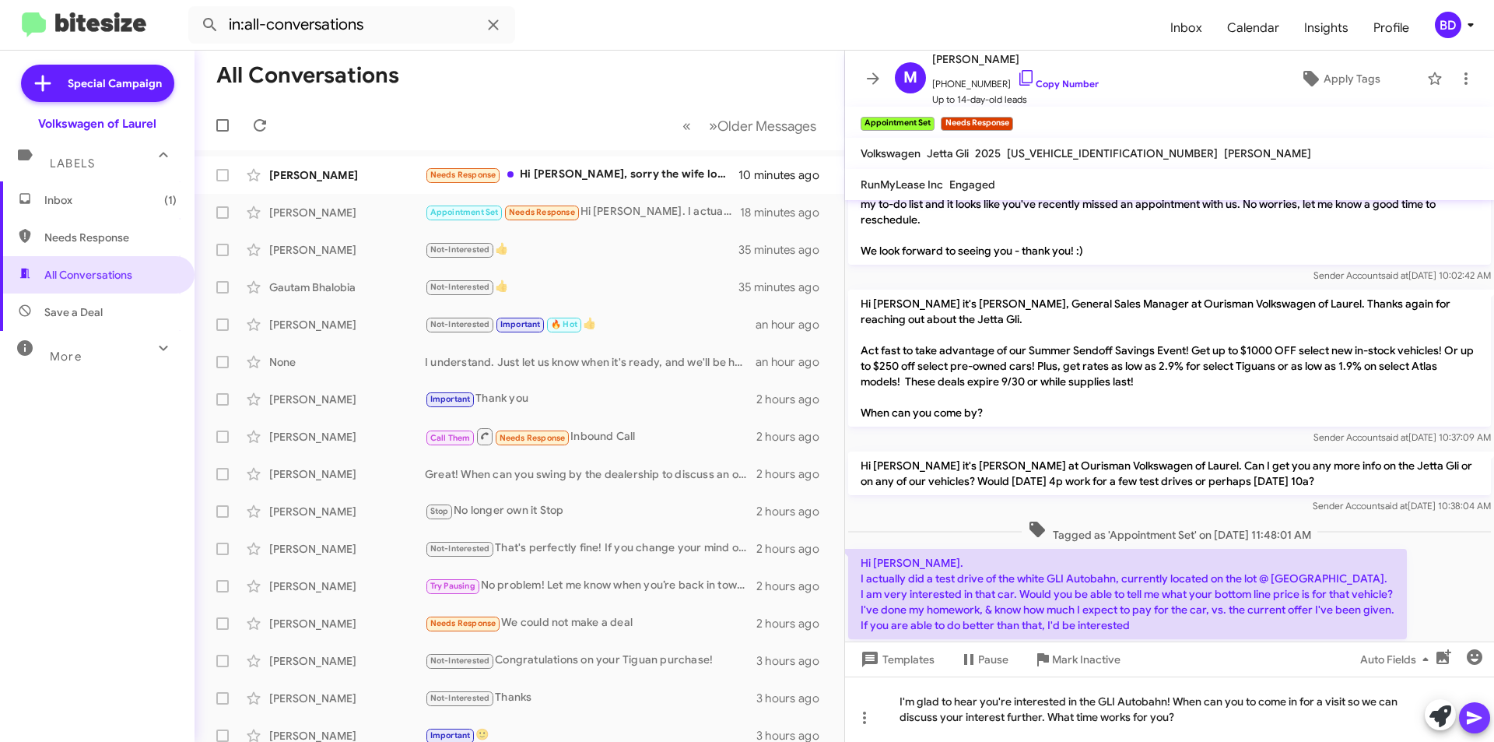
click at [1471, 714] on icon at bounding box center [1474, 717] width 15 height 13
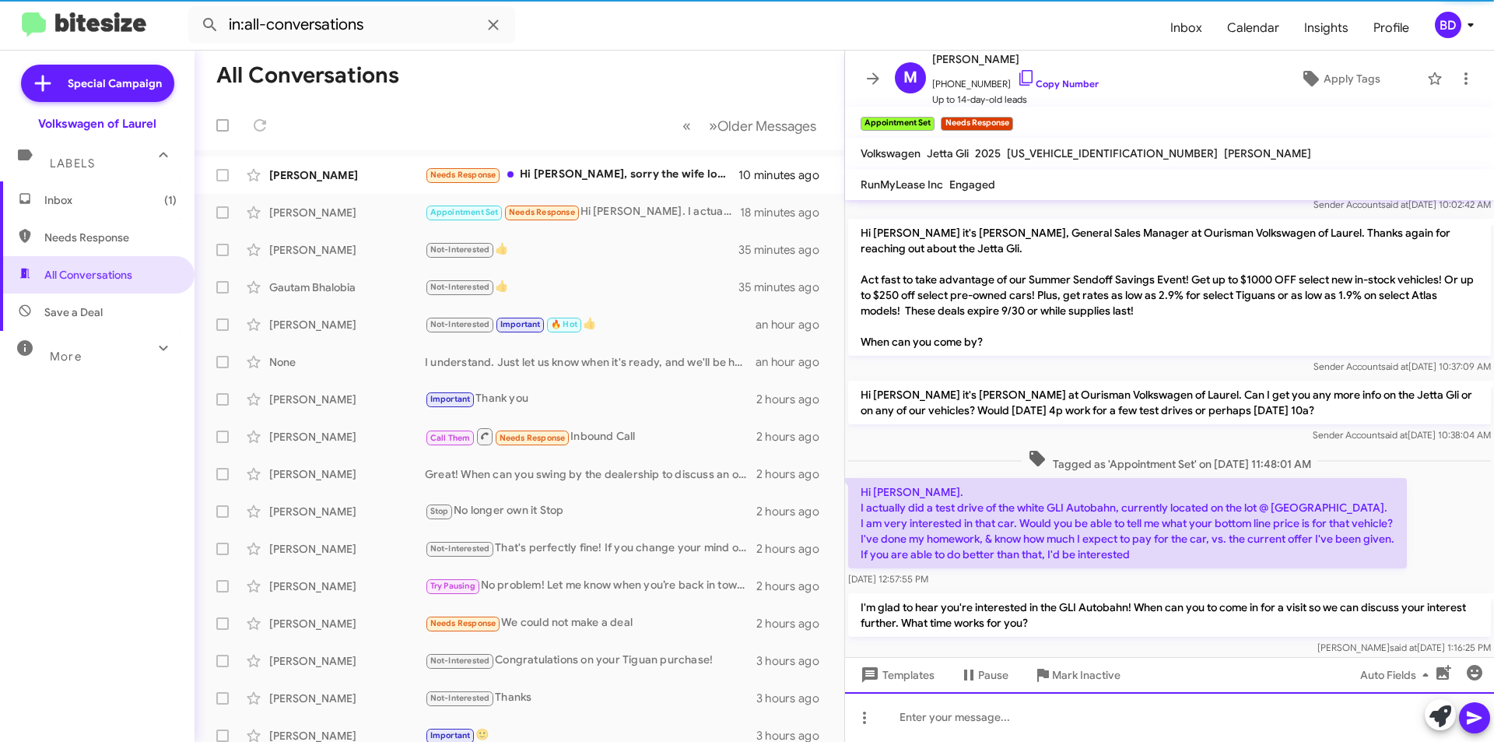
scroll to position [285, 0]
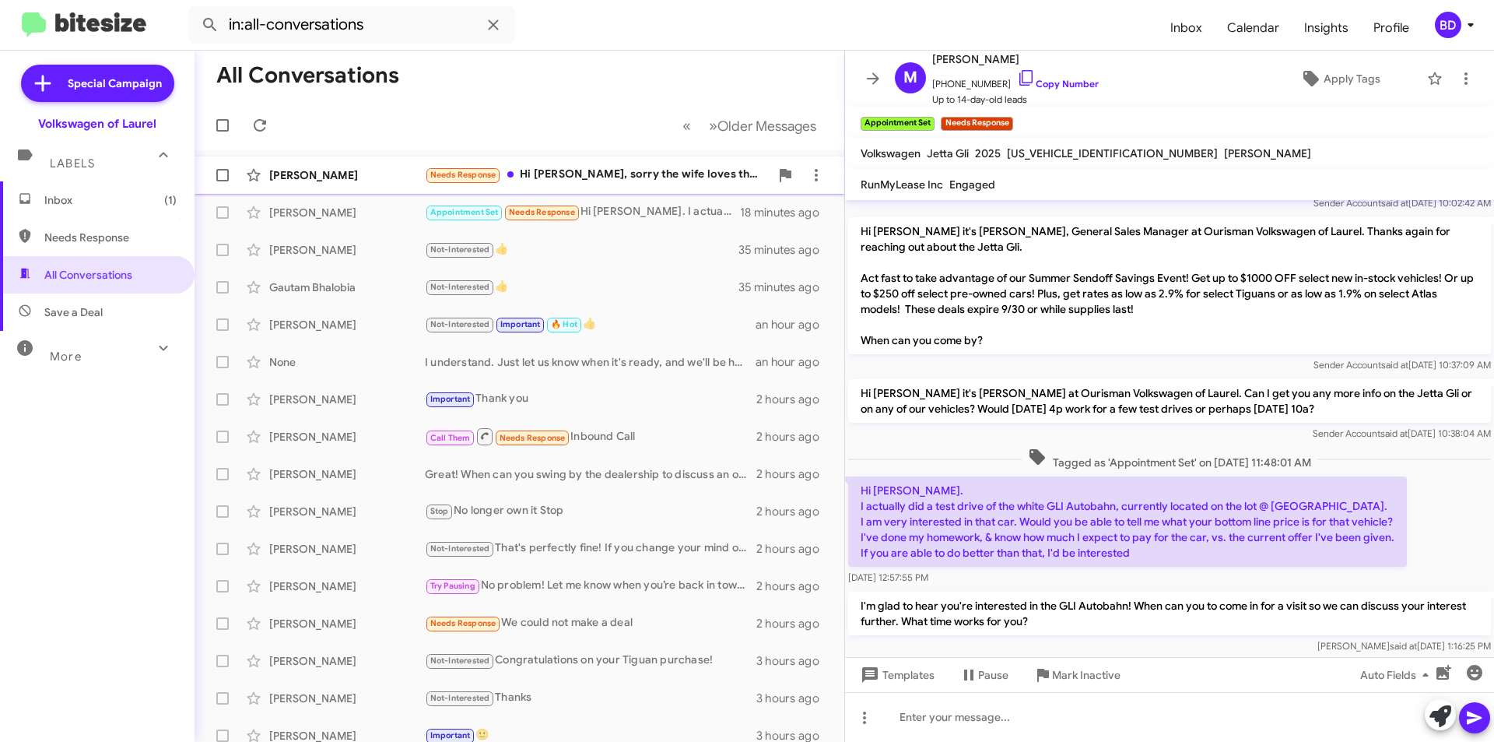
click at [636, 177] on div "Needs Response Hi Hung, sorry the wife loves the x2" at bounding box center [597, 175] width 345 height 18
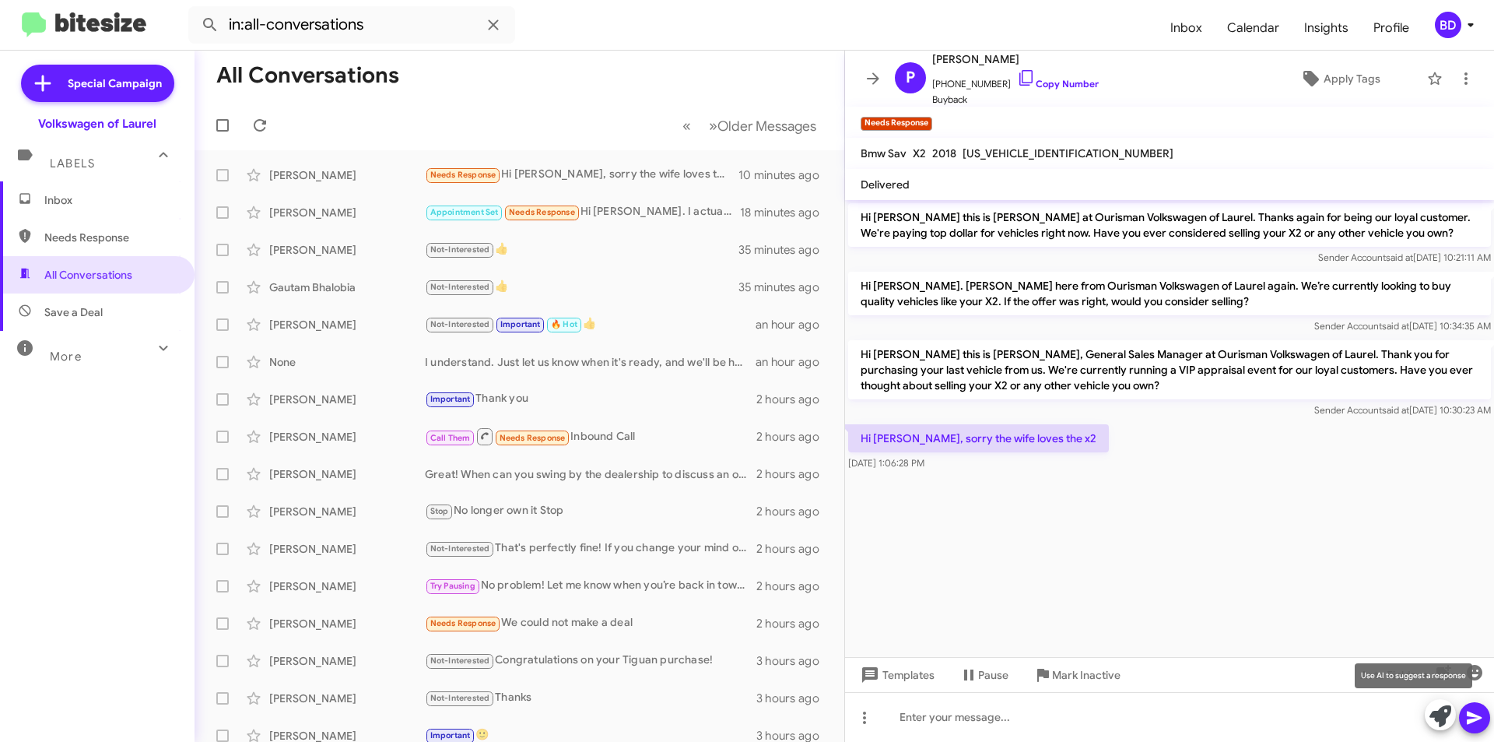
click at [1438, 717] on icon at bounding box center [1440, 716] width 22 height 22
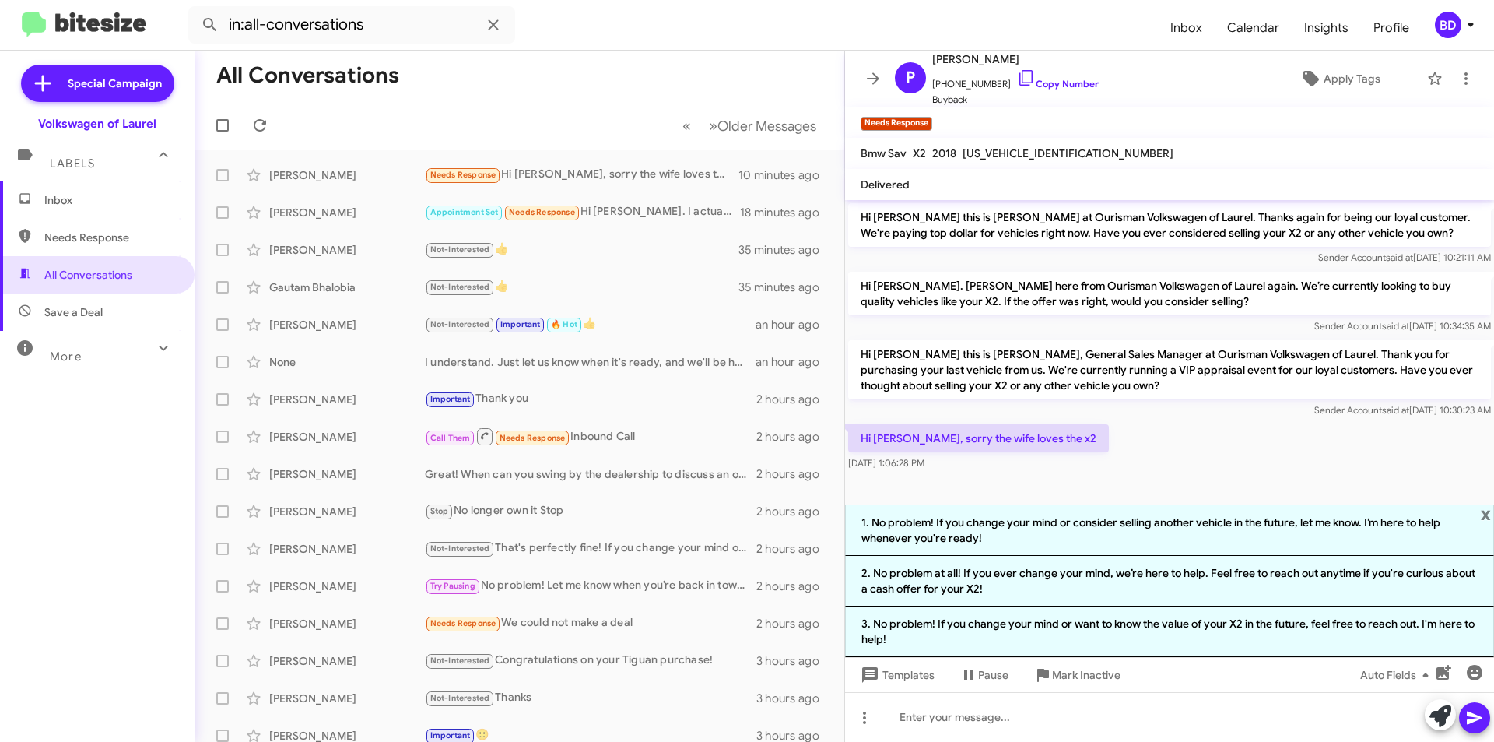
click at [1172, 462] on div "Hi Hung, sorry the wife loves the x2 Sep 16, 2025, 1:06:28 PM" at bounding box center [1169, 447] width 649 height 53
click at [1036, 79] on link "Copy Number" at bounding box center [1058, 84] width 82 height 12
click at [990, 737] on div at bounding box center [1169, 717] width 649 height 50
click at [1475, 709] on icon at bounding box center [1474, 717] width 19 height 19
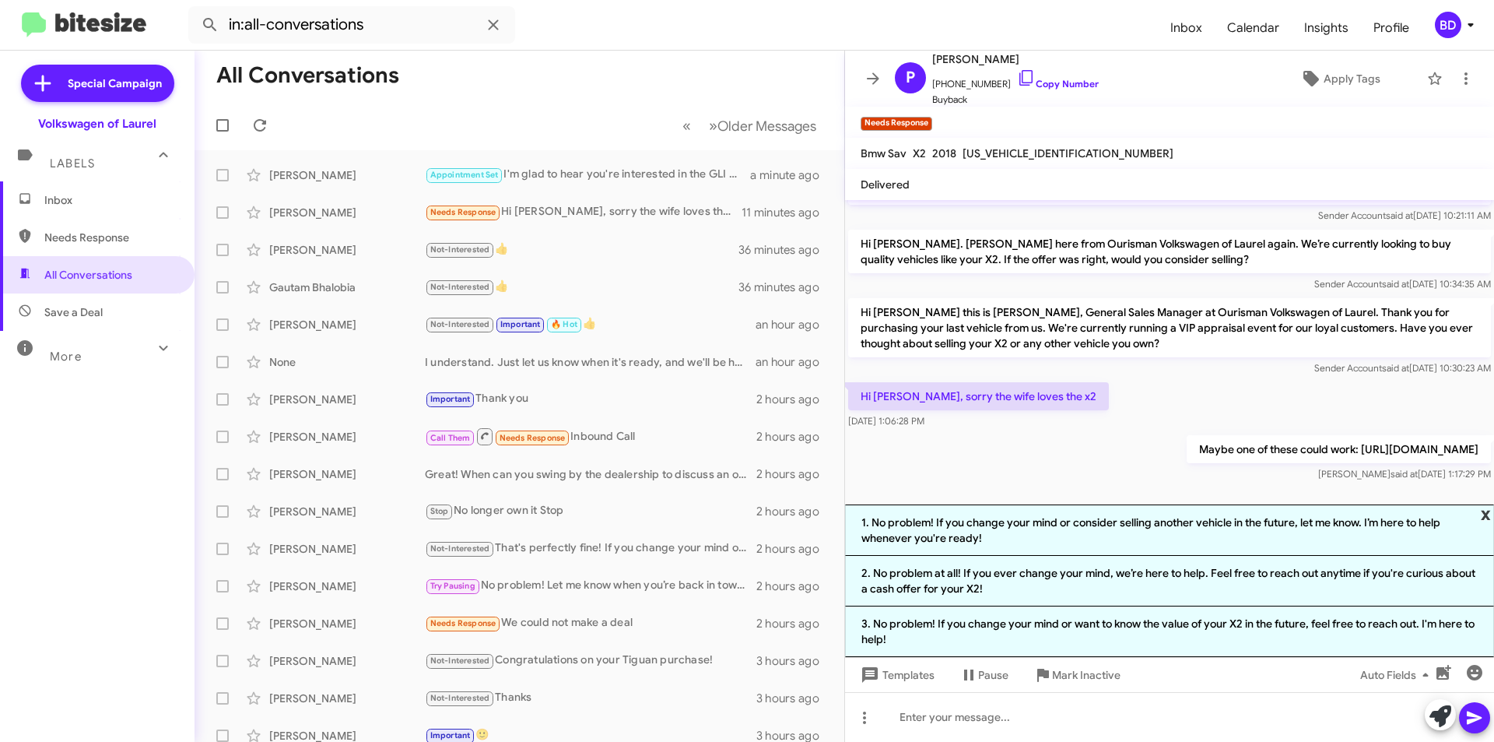
click at [1486, 510] on span "x" at bounding box center [1486, 513] width 10 height 19
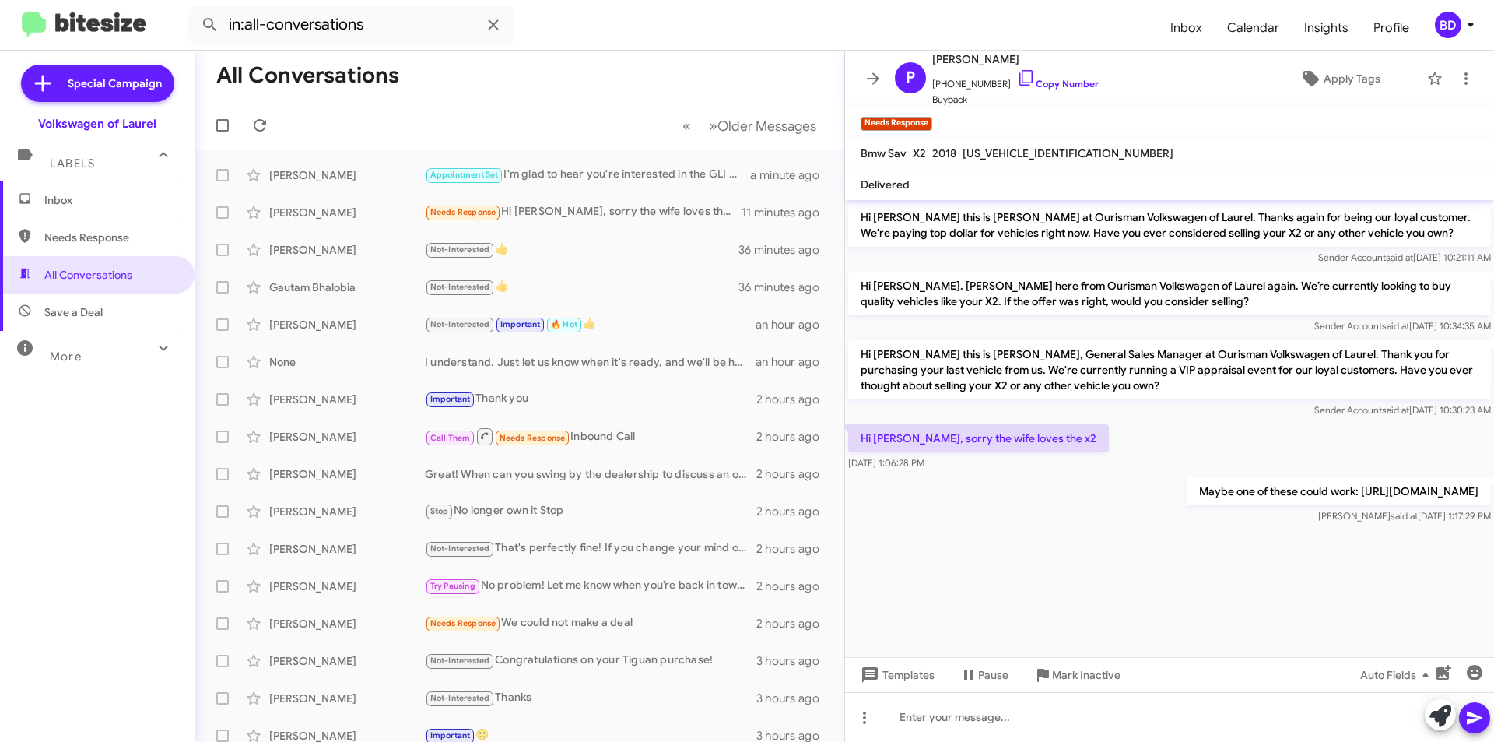
scroll to position [0, 0]
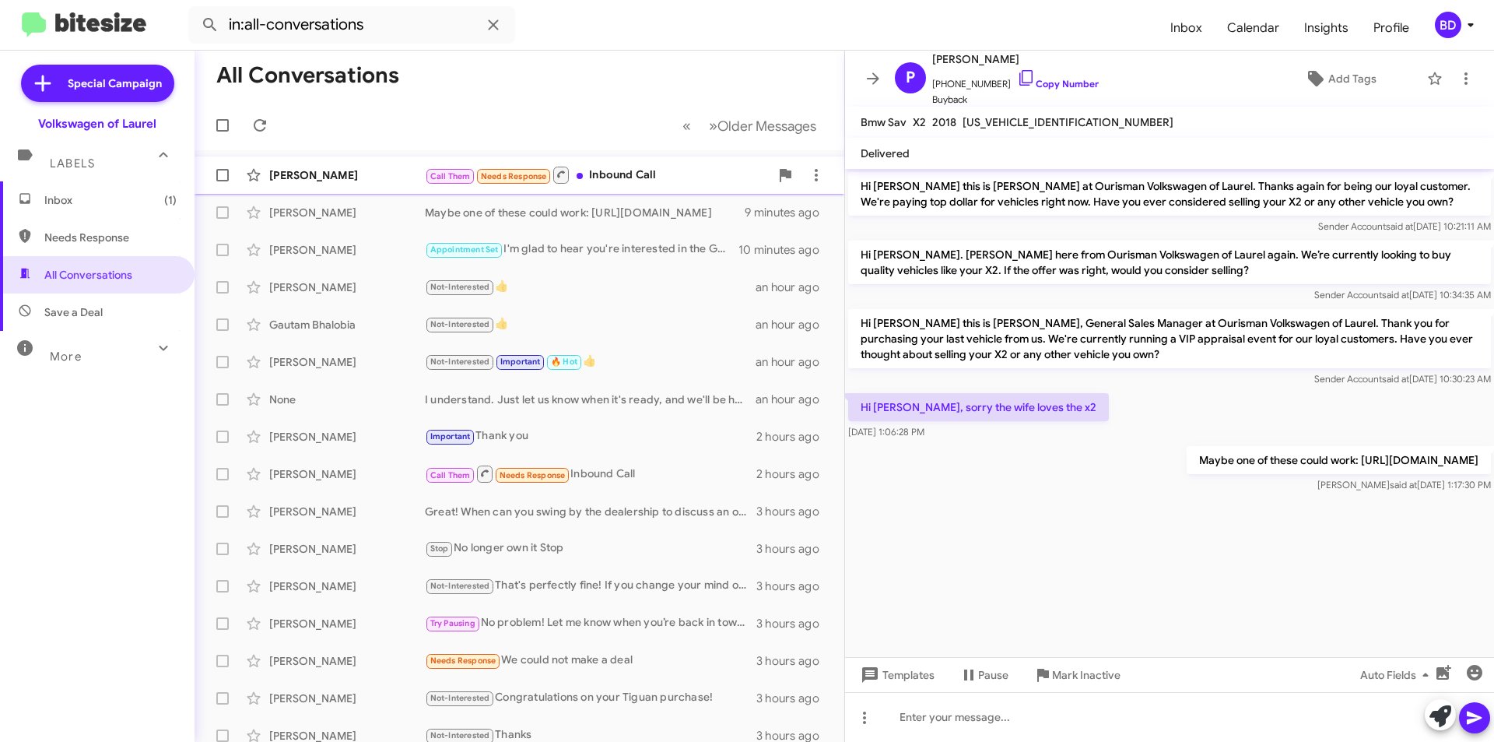
click at [683, 181] on div "Call Them Needs Response Inbound Call" at bounding box center [597, 174] width 345 height 19
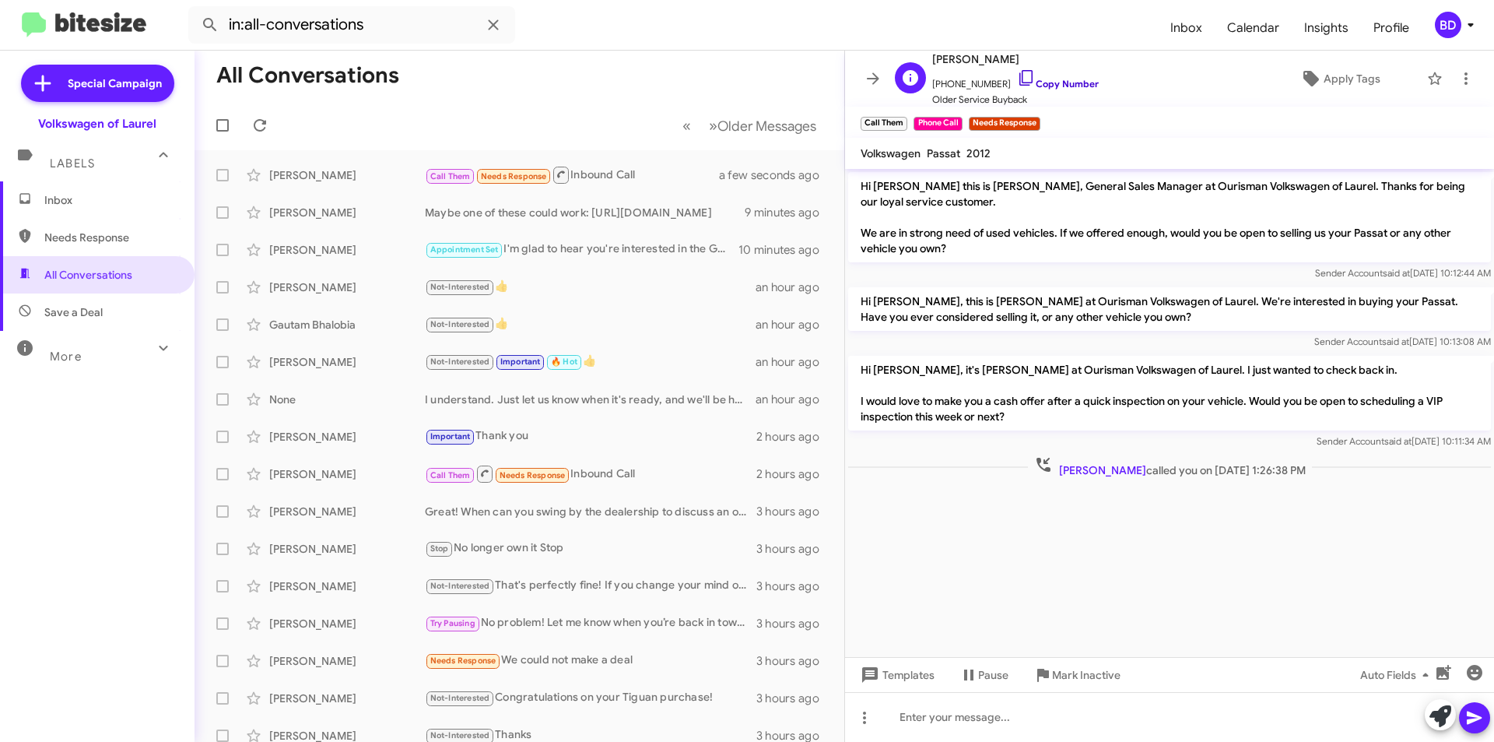
click at [1059, 82] on link "Copy Number" at bounding box center [1058, 84] width 82 height 12
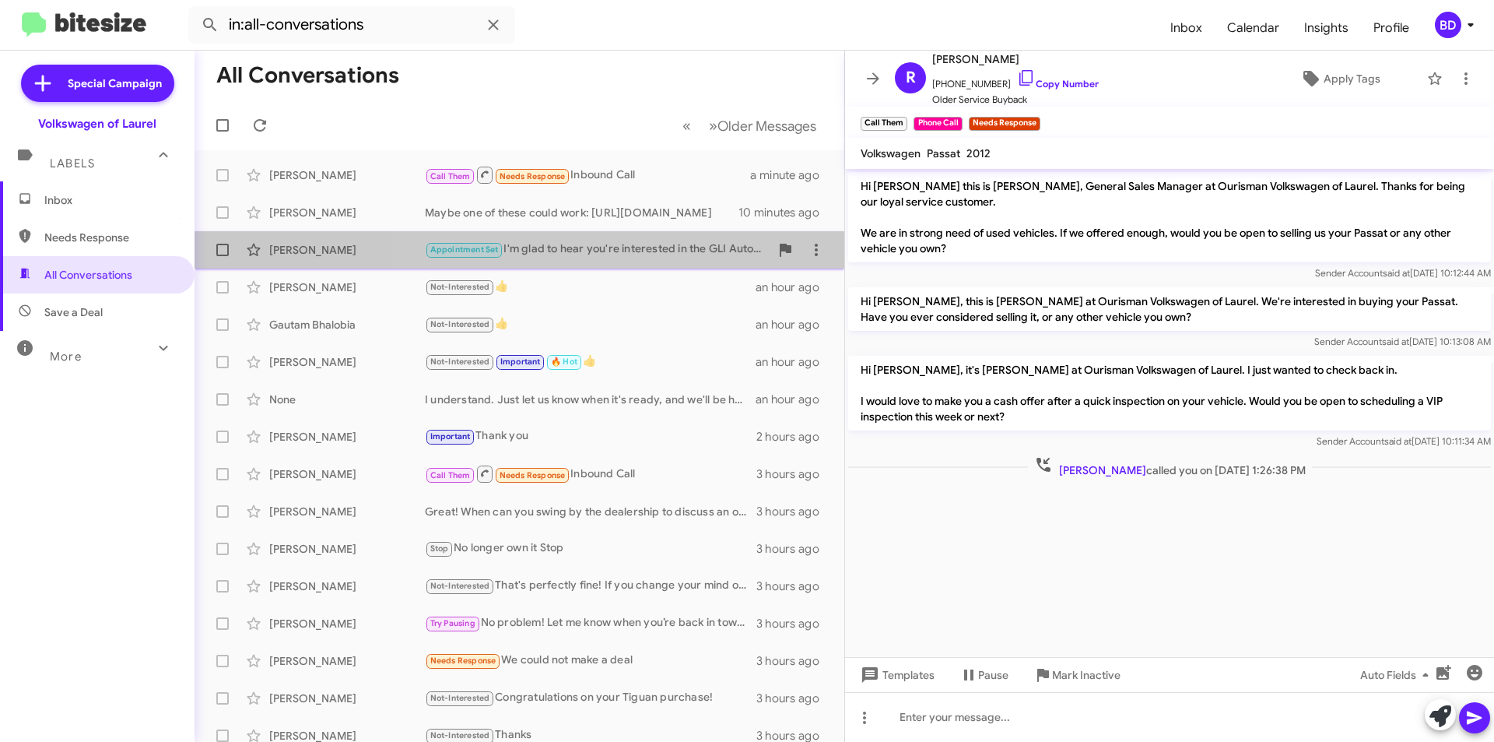
click at [664, 240] on div "Appointment Set I'm glad to hear you're interested in the GLI Autobahn! When ca…" at bounding box center [597, 249] width 345 height 18
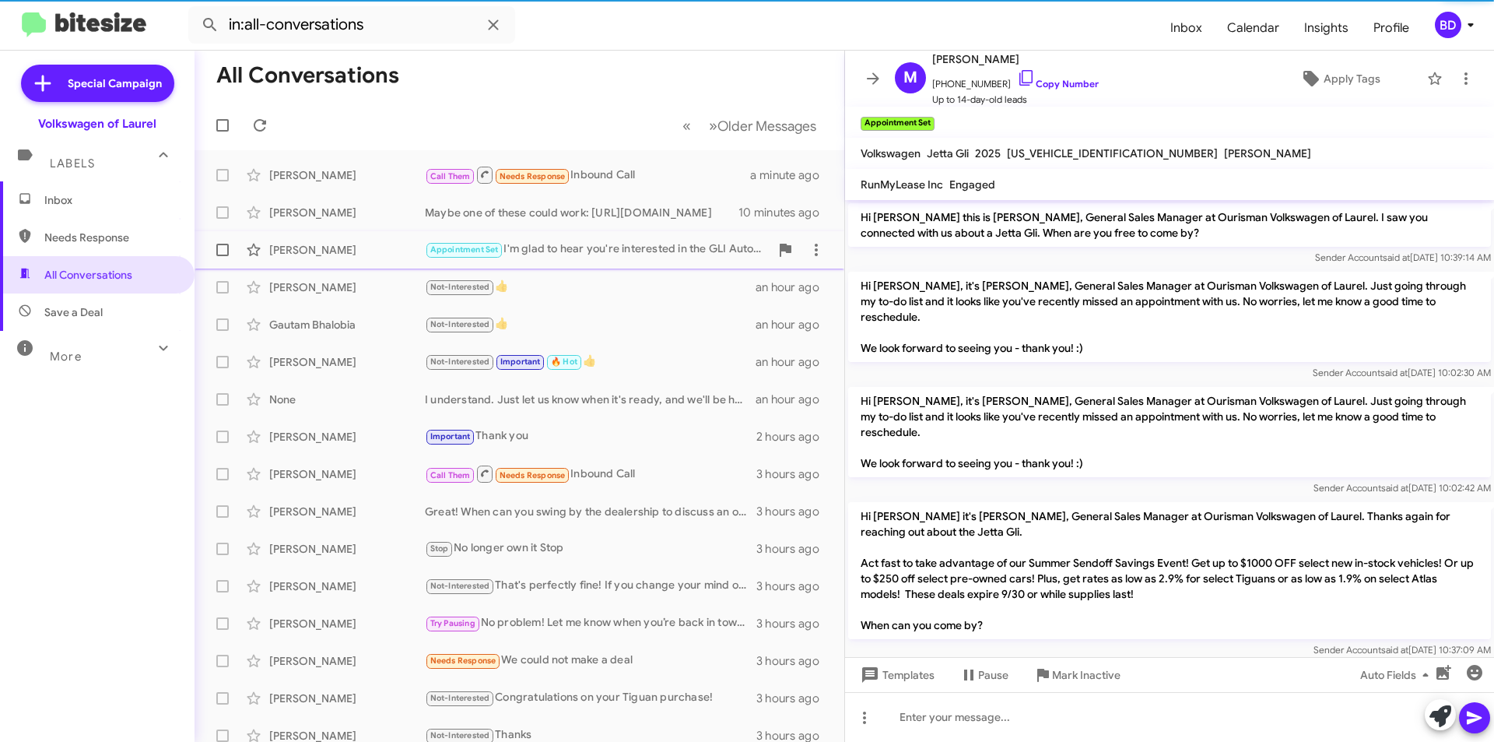
scroll to position [285, 0]
